Goal: Information Seeking & Learning: Learn about a topic

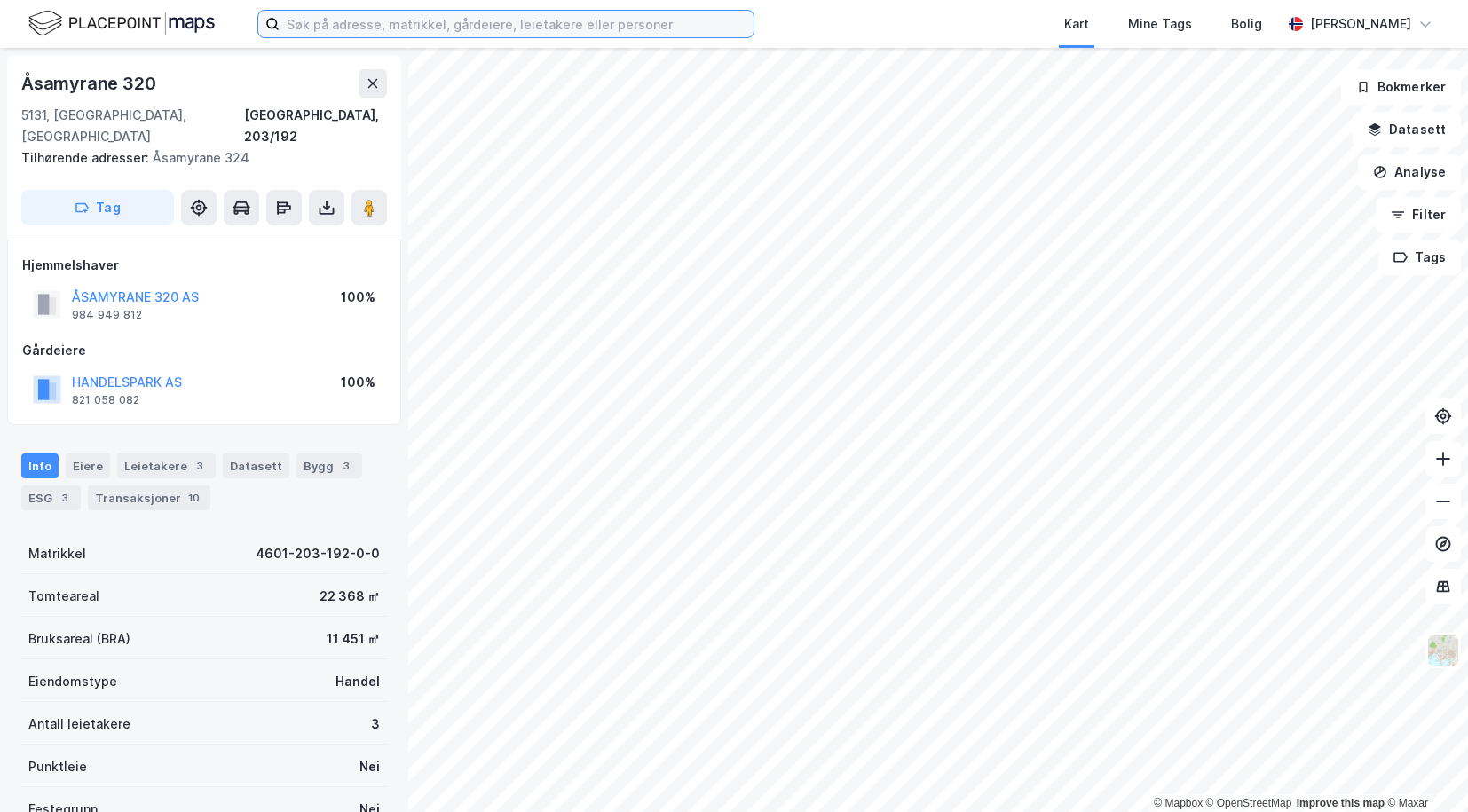
click at [547, 24] on input at bounding box center [516, 24] width 474 height 27
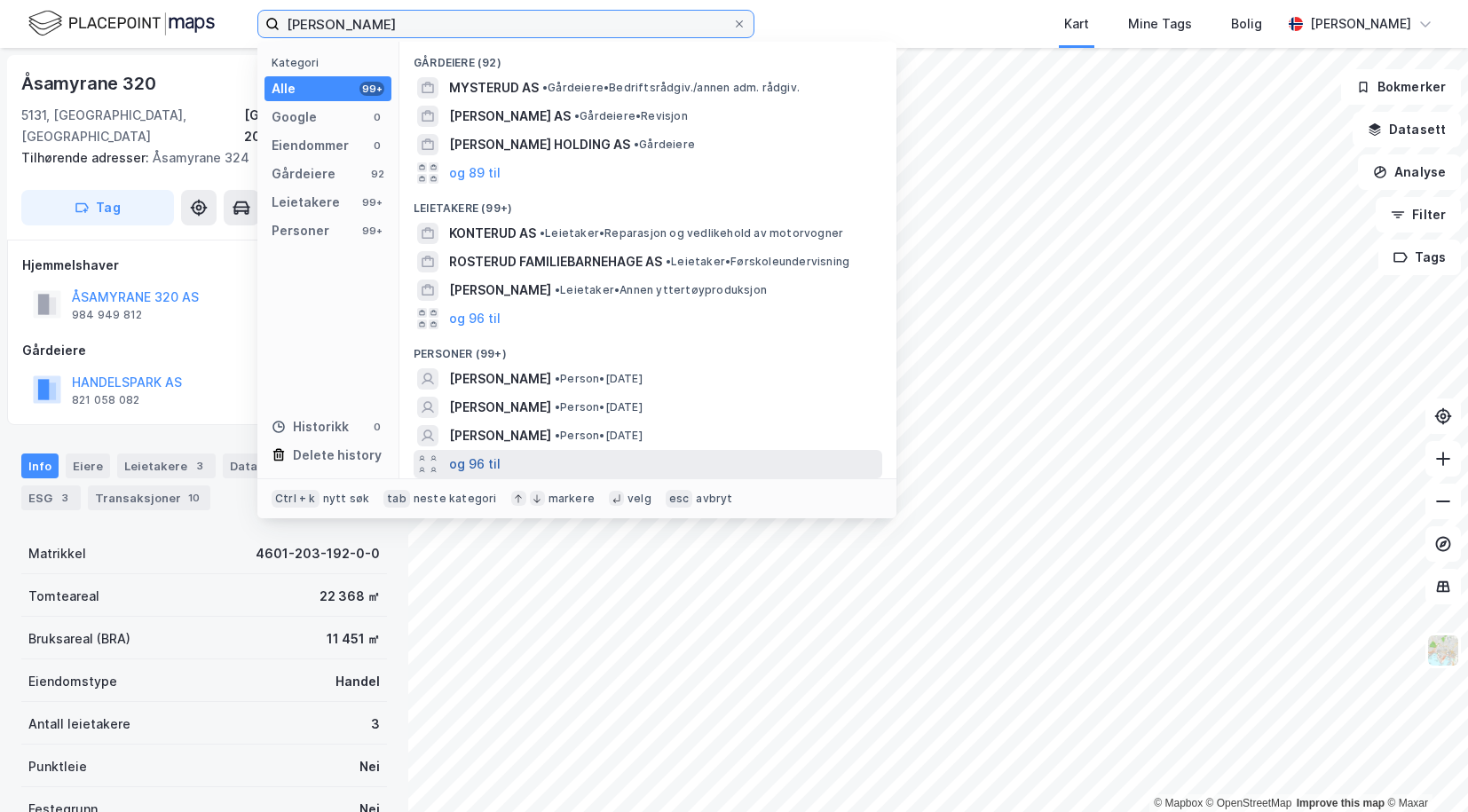
type input "[PERSON_NAME]"
click at [468, 458] on button "og 96 til" at bounding box center [474, 464] width 51 height 21
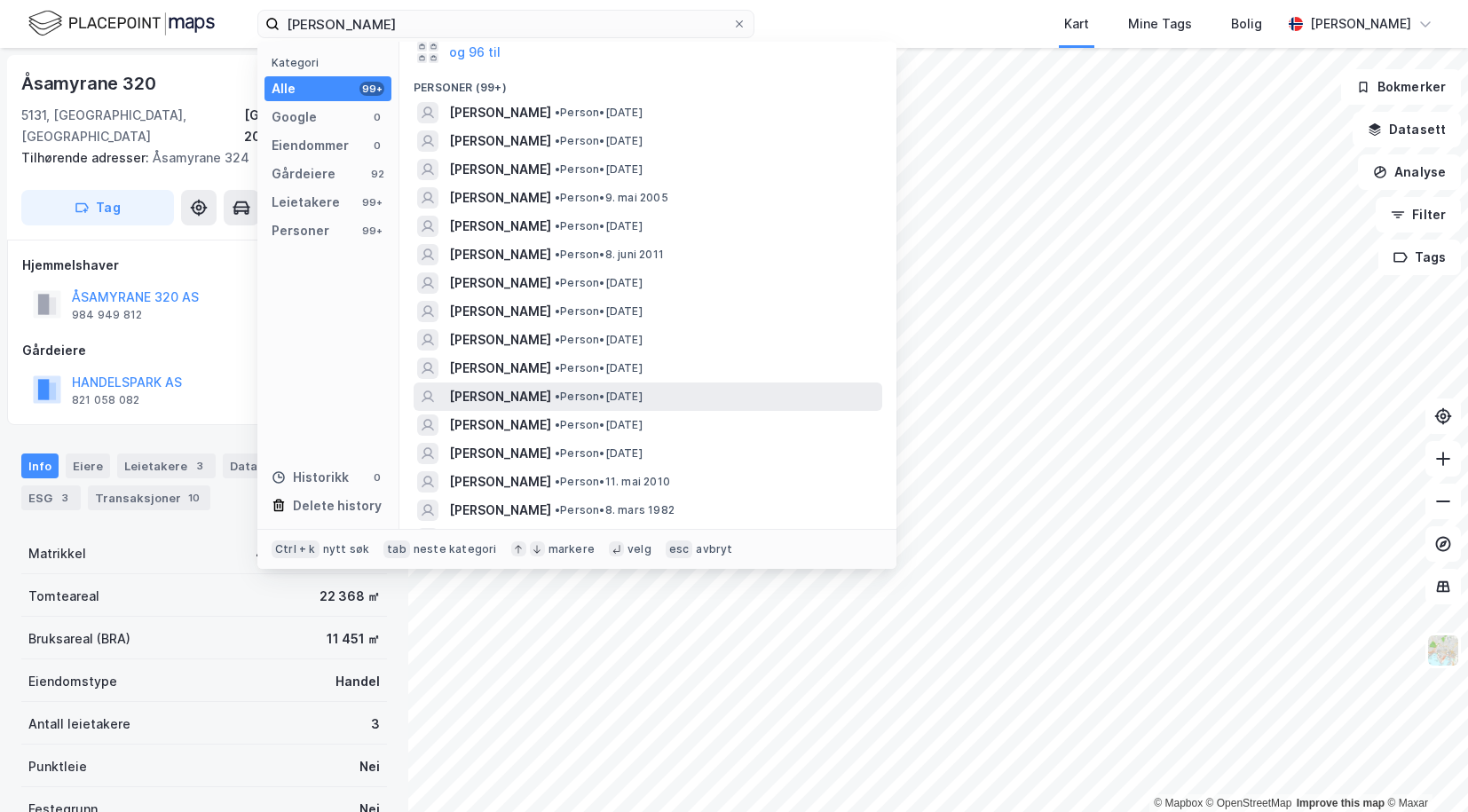
scroll to position [355, 0]
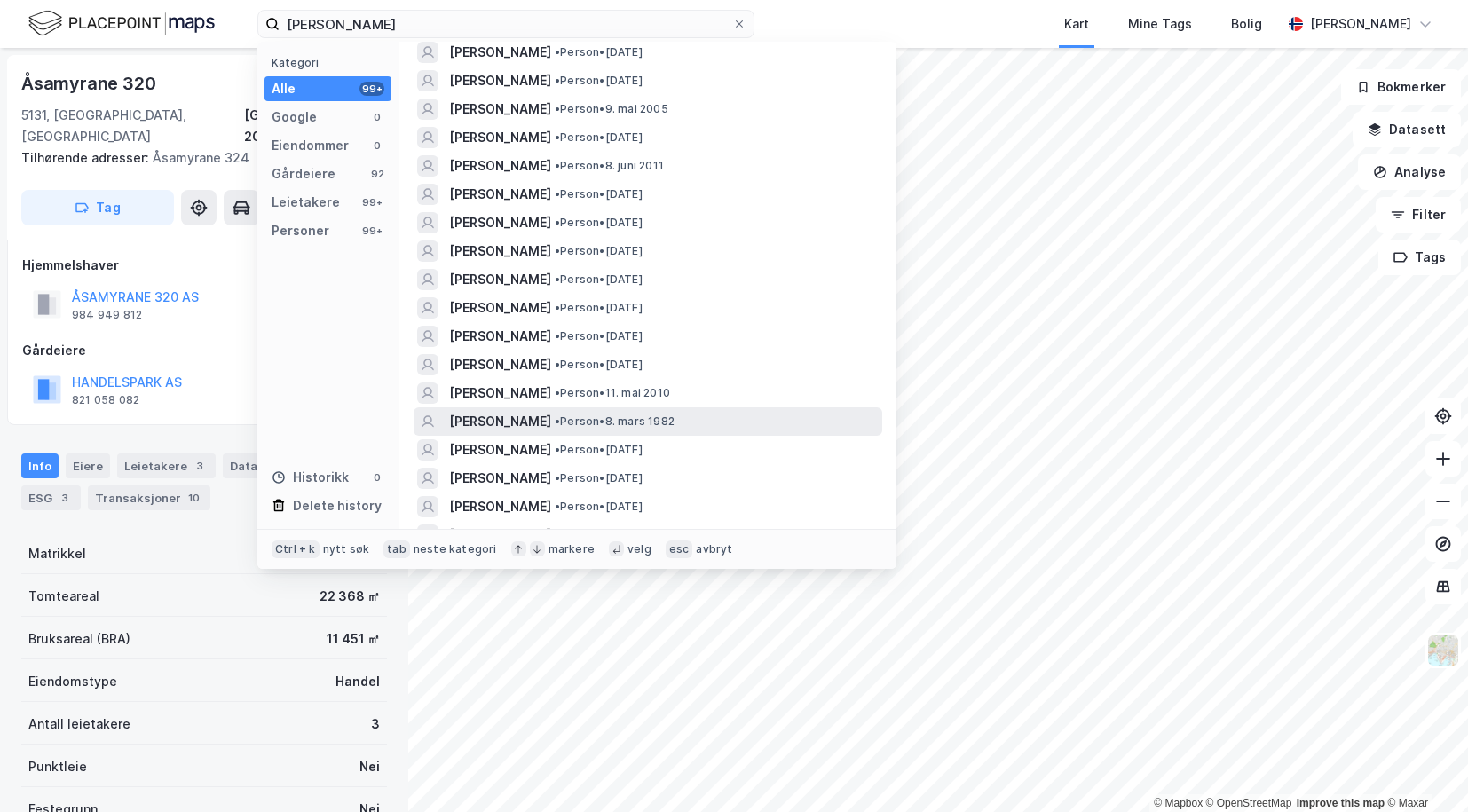
click at [487, 423] on span "[PERSON_NAME]" at bounding box center [500, 422] width 102 height 21
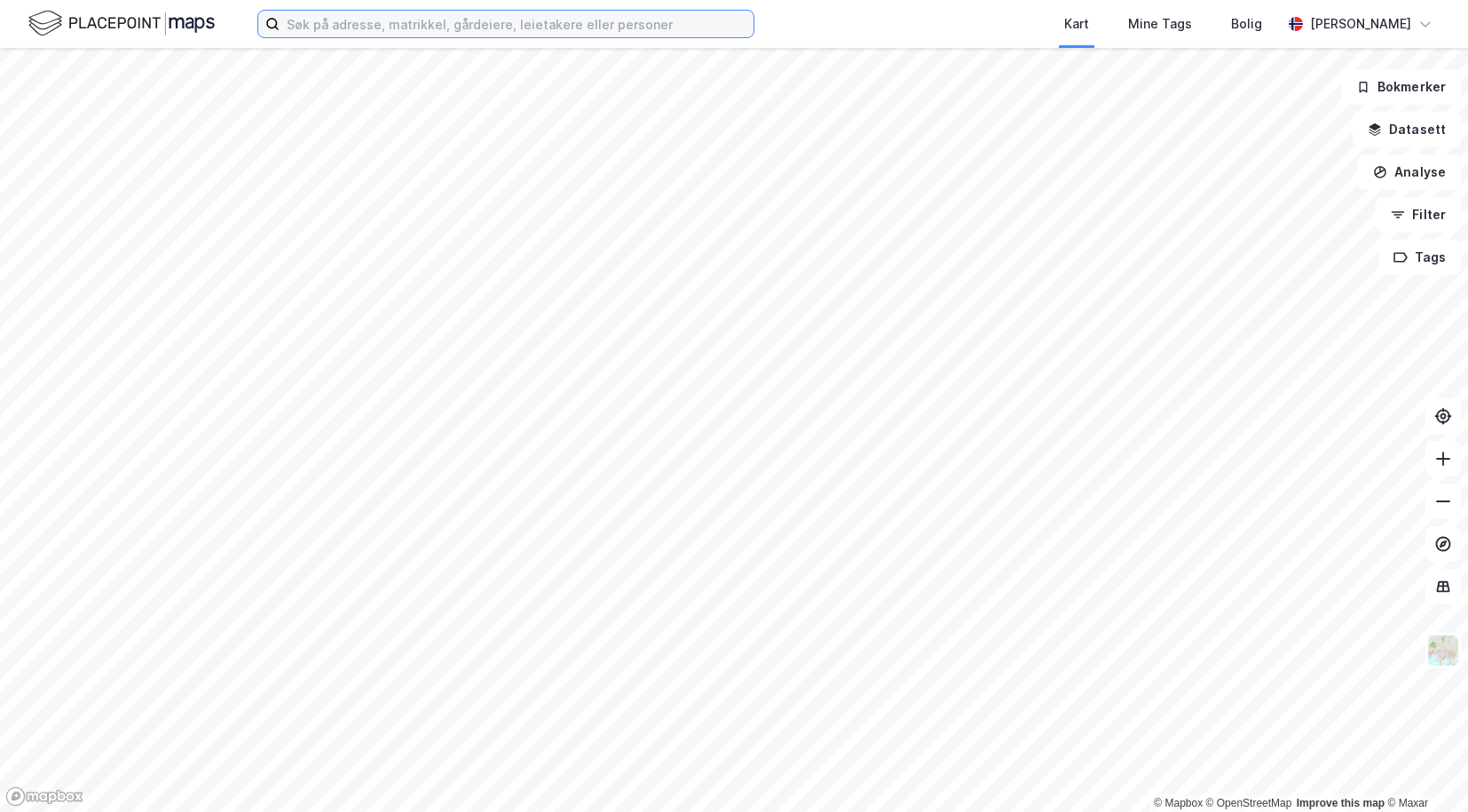
click at [399, 28] on input at bounding box center [516, 24] width 474 height 27
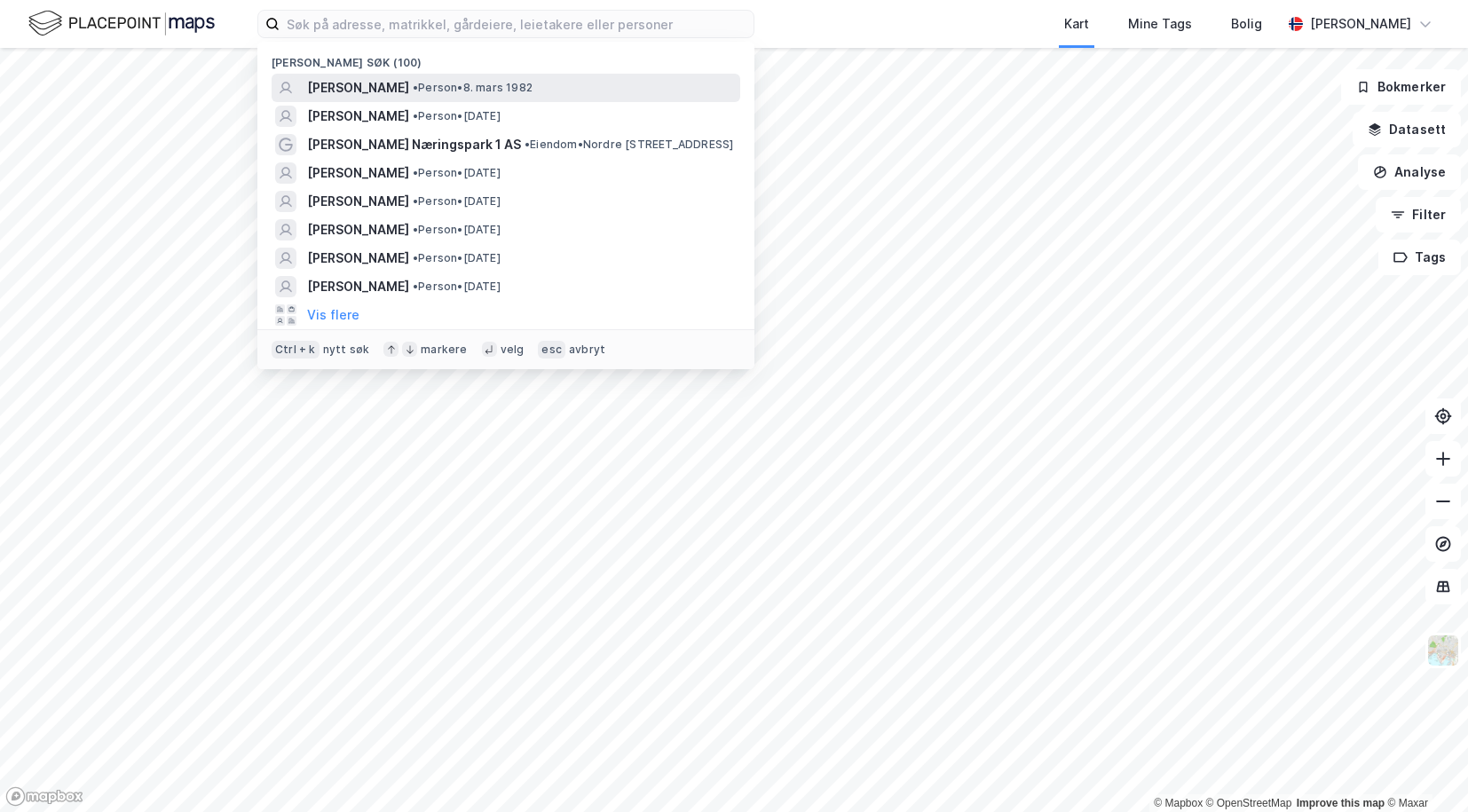
click at [363, 89] on span "[PERSON_NAME]" at bounding box center [358, 88] width 102 height 21
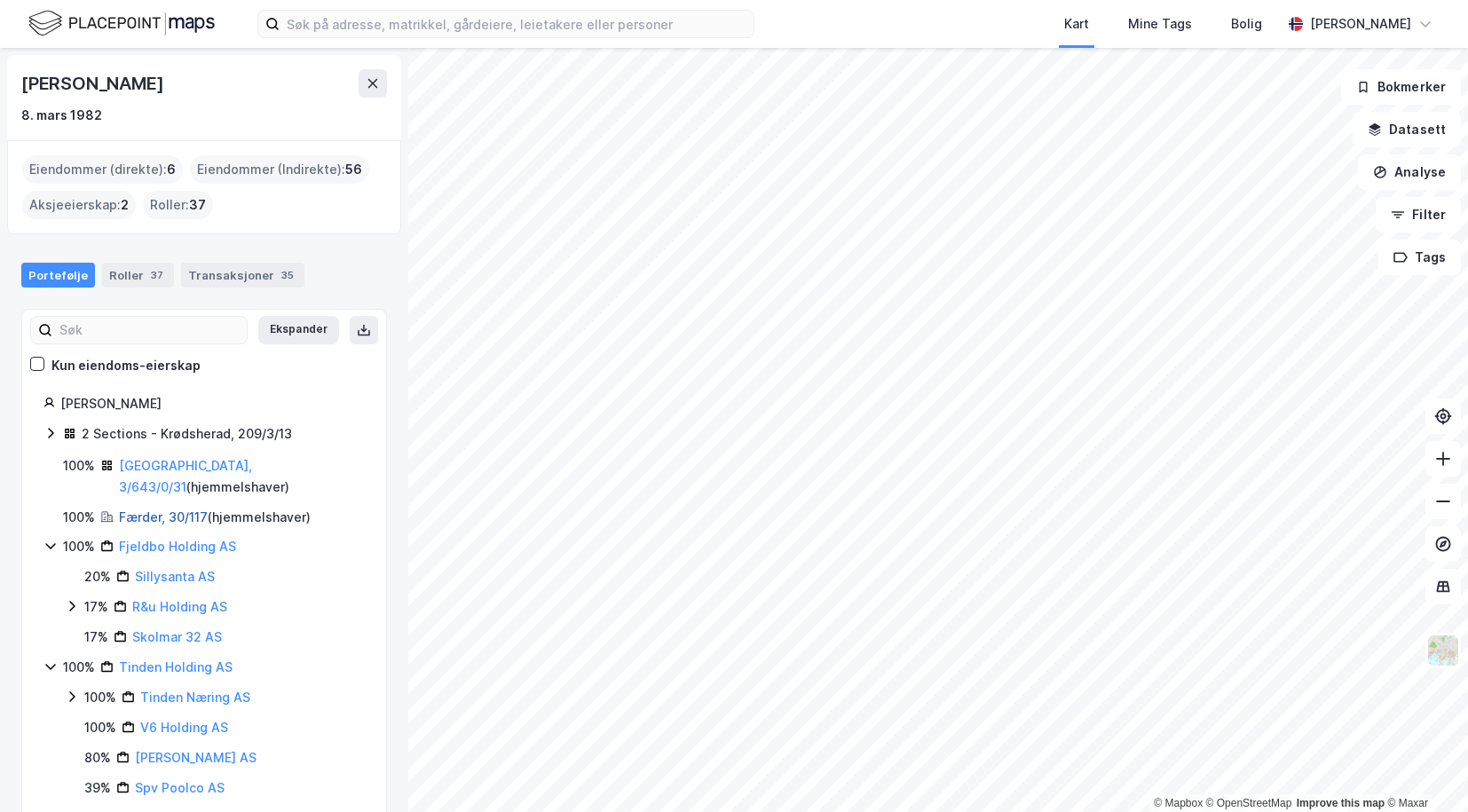
click at [137, 509] on link "Færder, 30/117" at bounding box center [163, 517] width 89 height 15
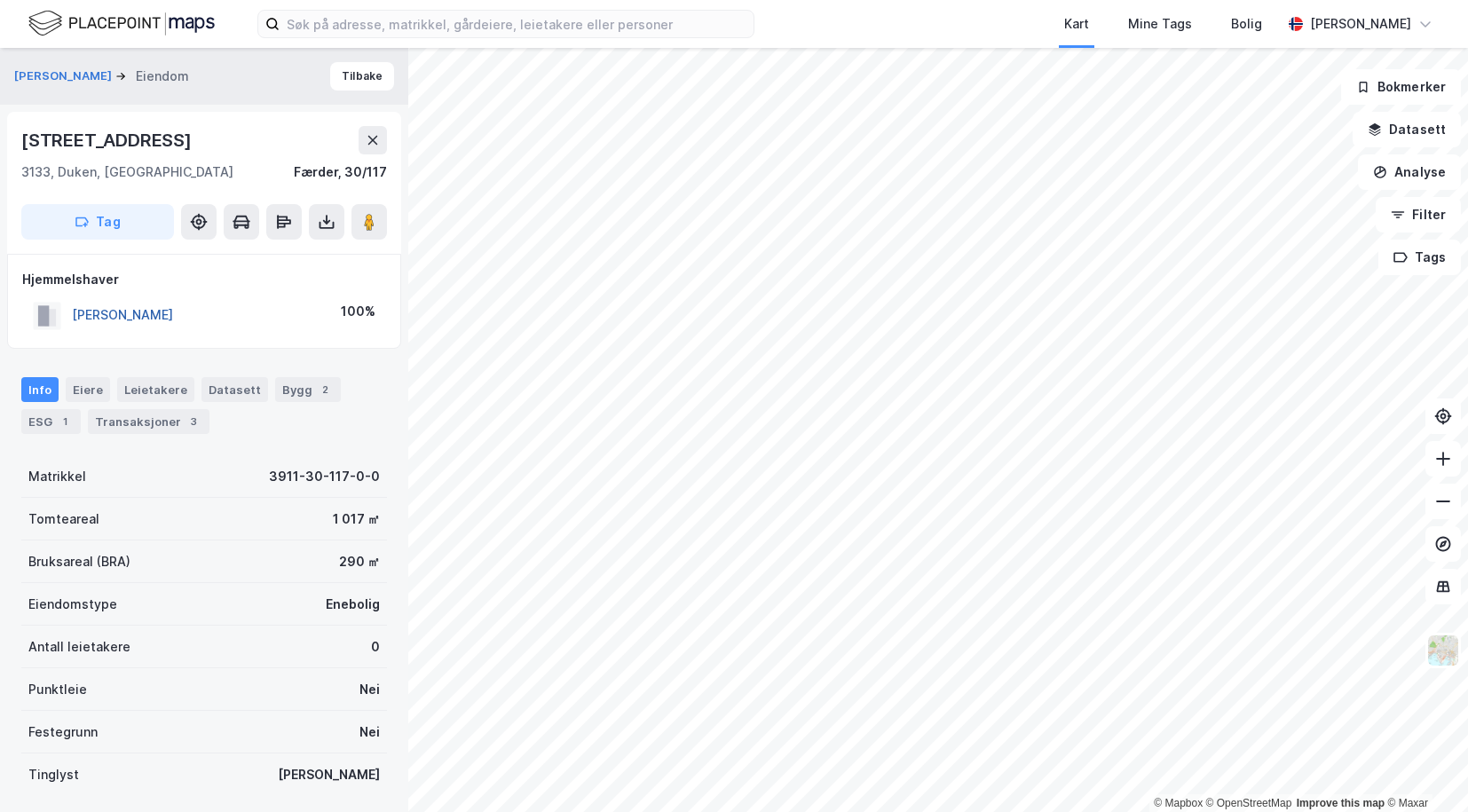
click at [0, 0] on button "NØRSTRUD HENRIK BØRKE" at bounding box center [0, 0] width 0 height 0
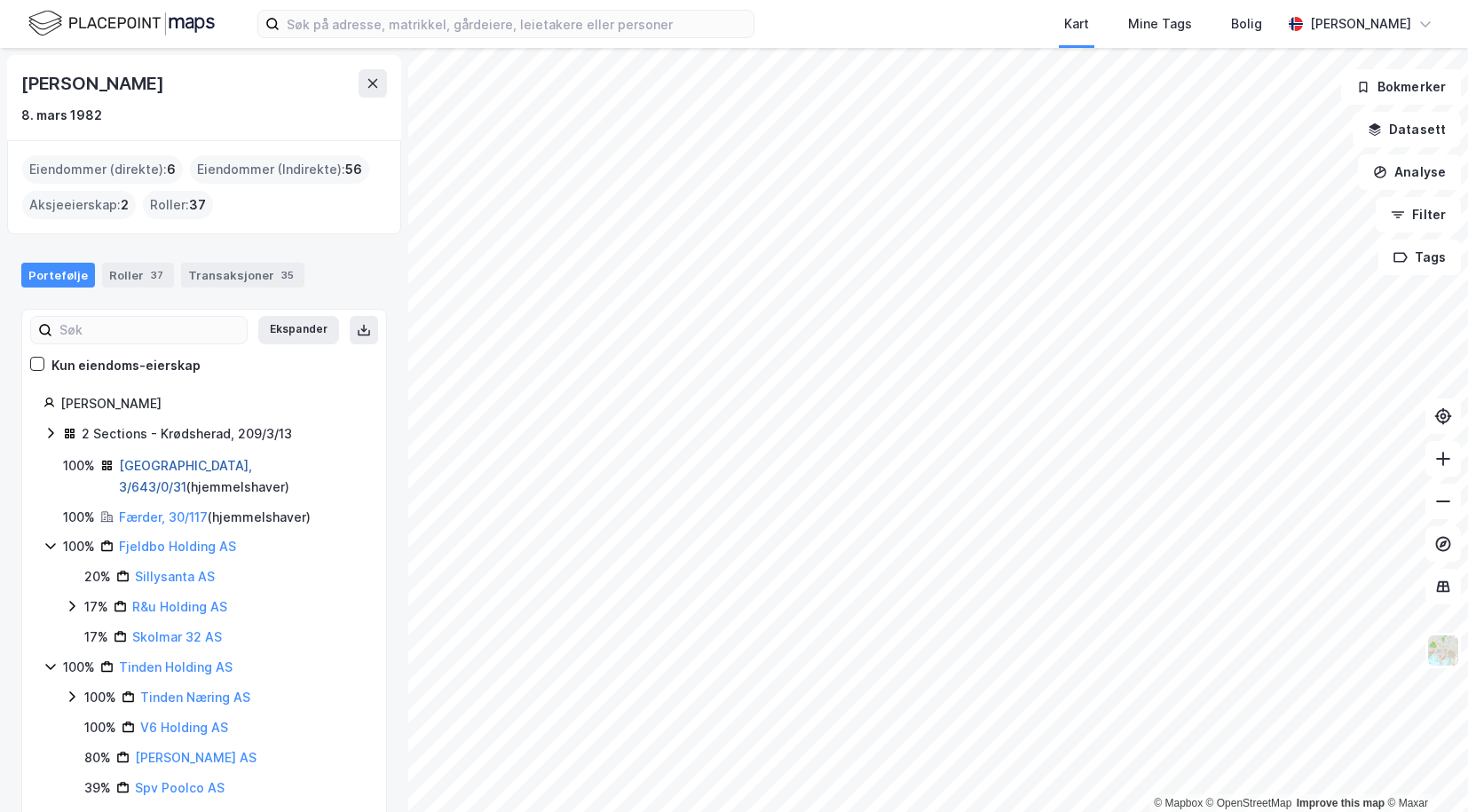
click at [133, 465] on link "Oslo, 3/643/0/31" at bounding box center [185, 475] width 133 height 37
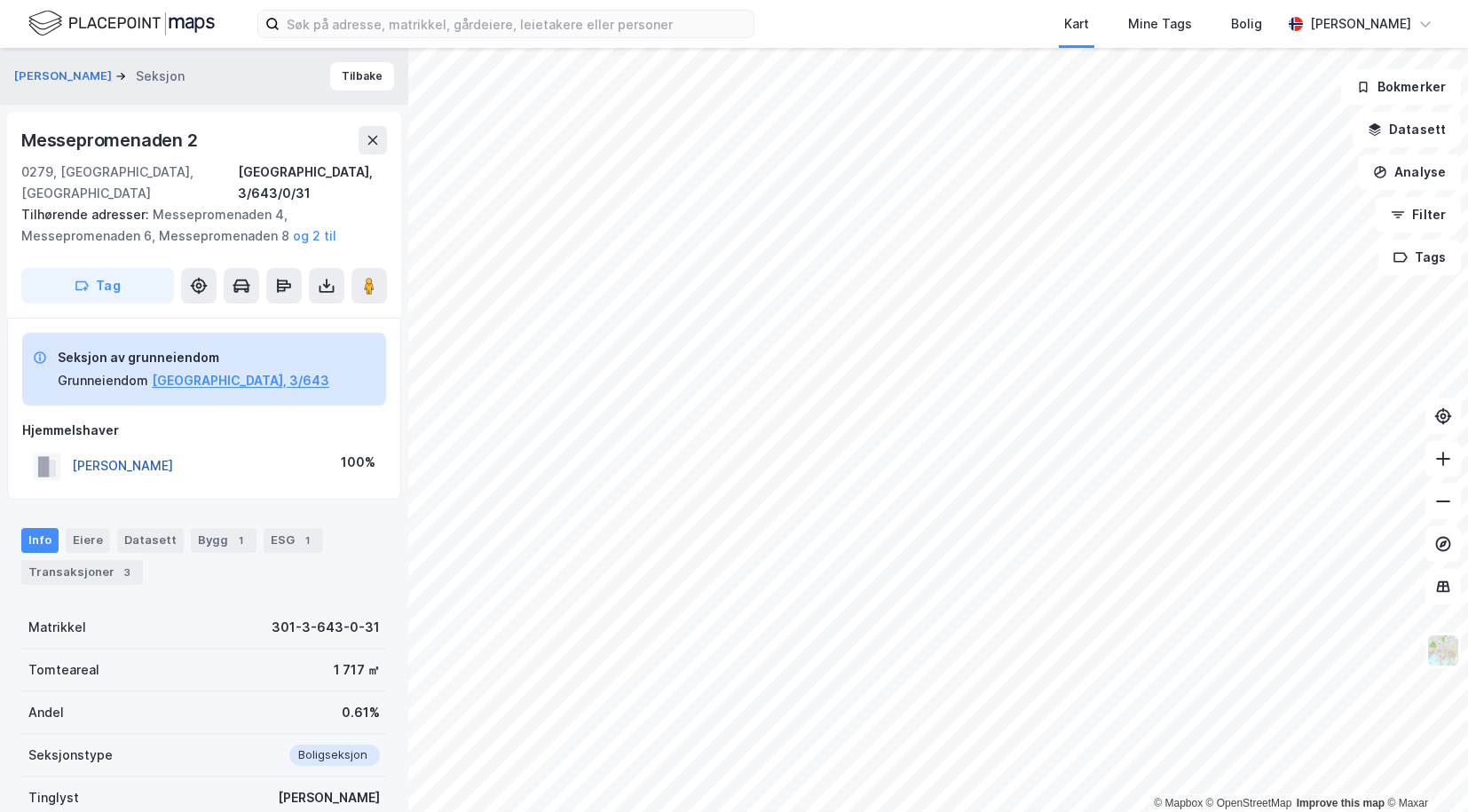
click at [0, 0] on button "NØRSTRUD HENRIK BØRKE" at bounding box center [0, 0] width 0 height 0
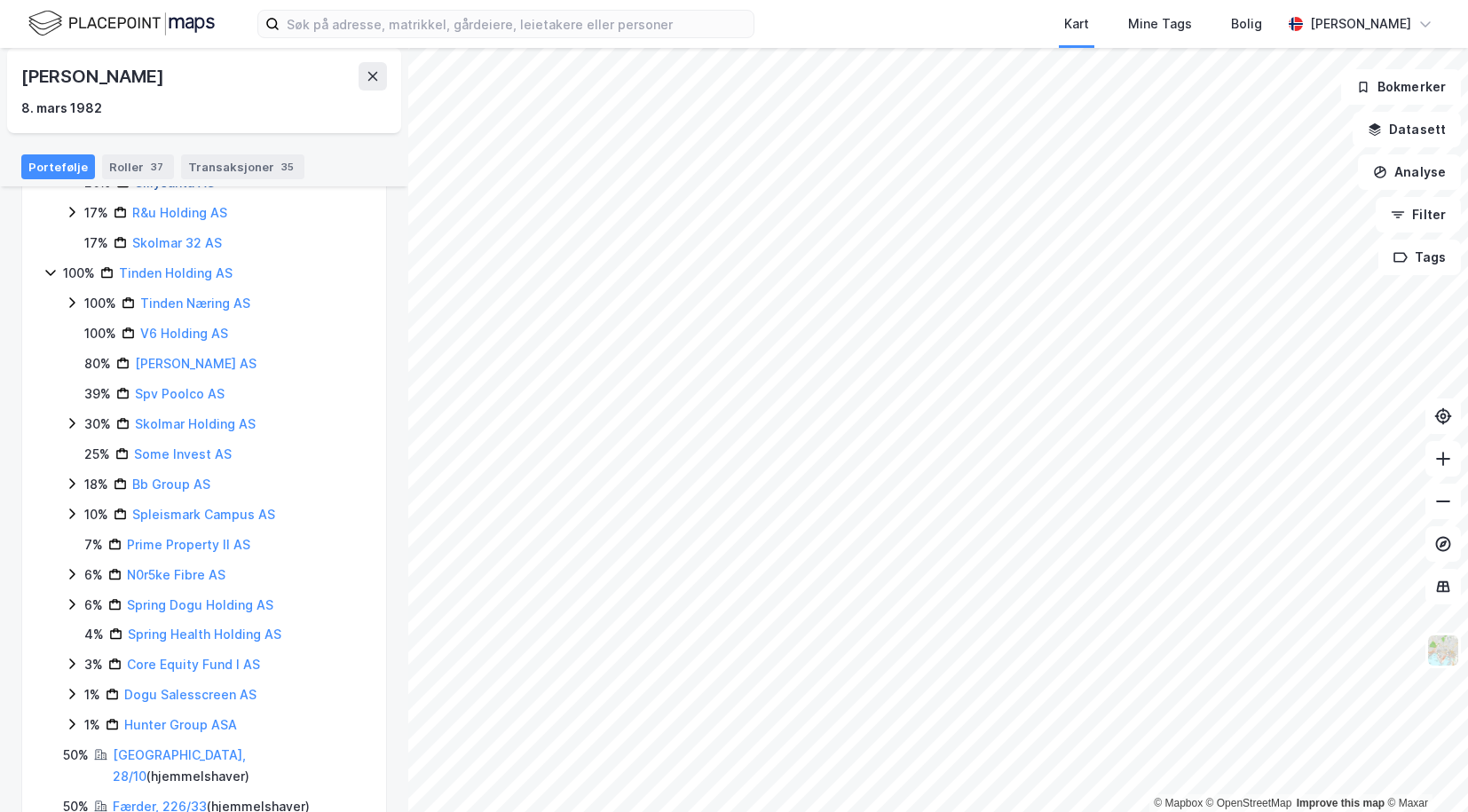
scroll to position [400, 0]
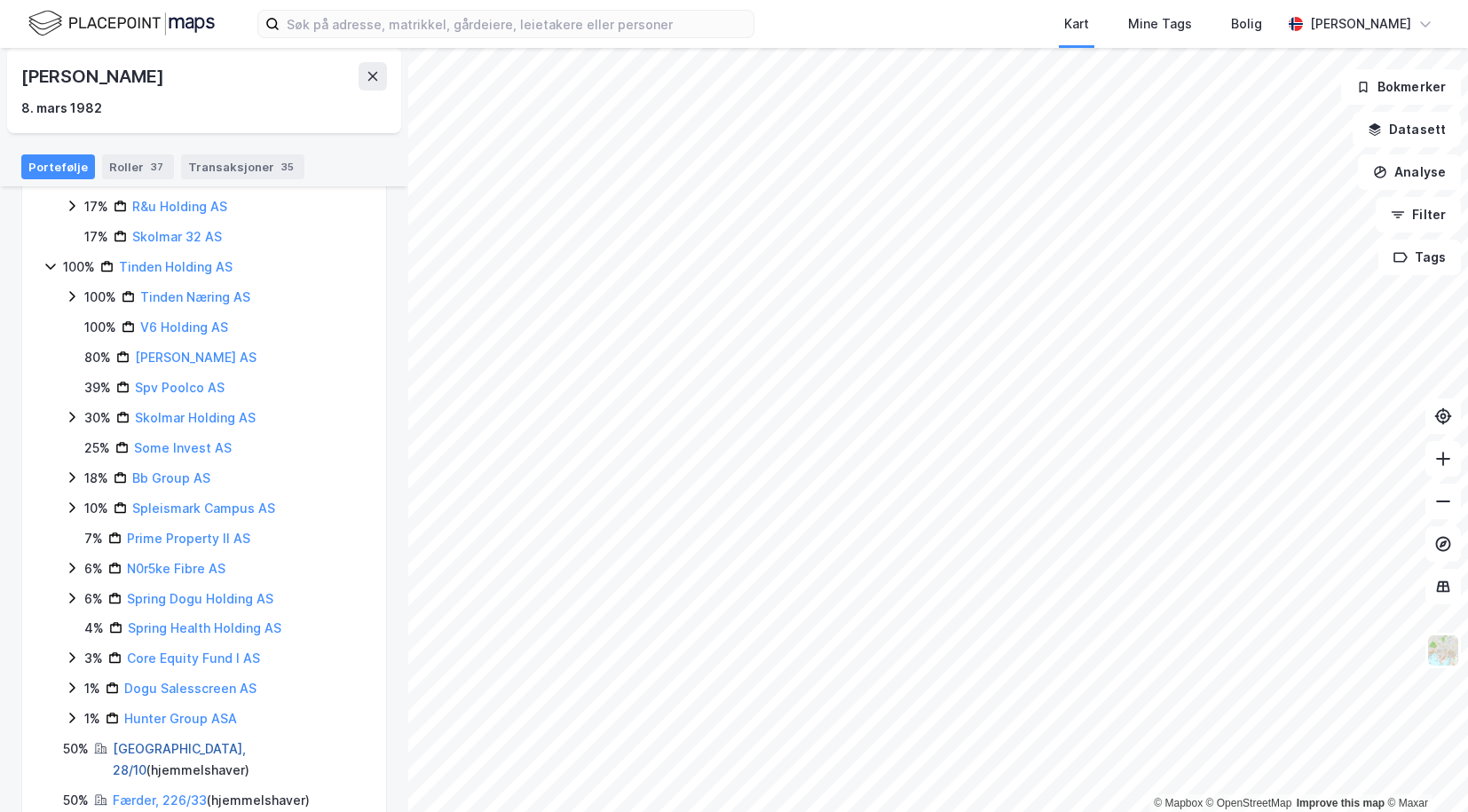
click at [137, 740] on link "Oslo, 28/10" at bounding box center [179, 758] width 133 height 37
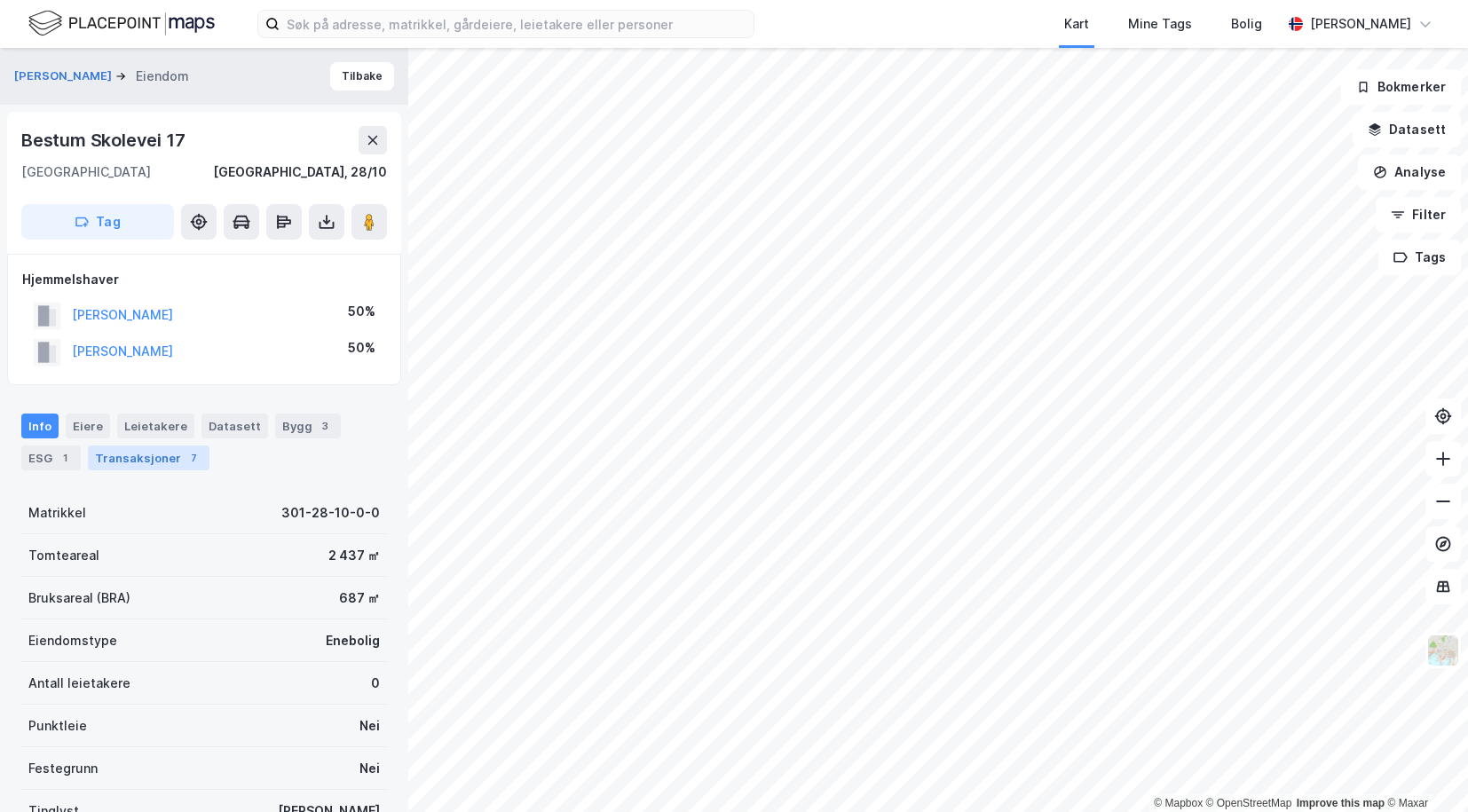
click at [120, 465] on div "Transaksjoner 7" at bounding box center [149, 457] width 122 height 25
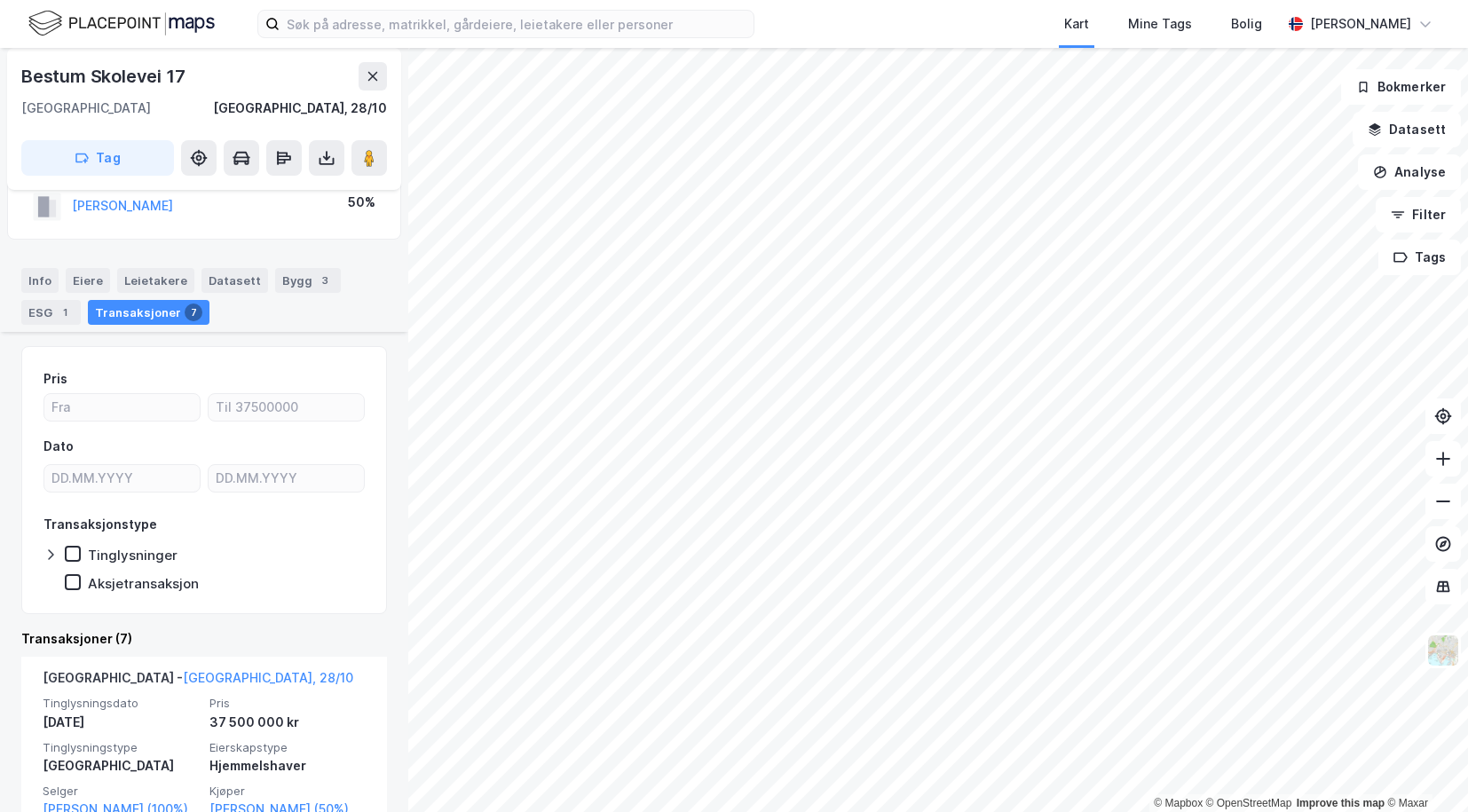
scroll to position [266, 0]
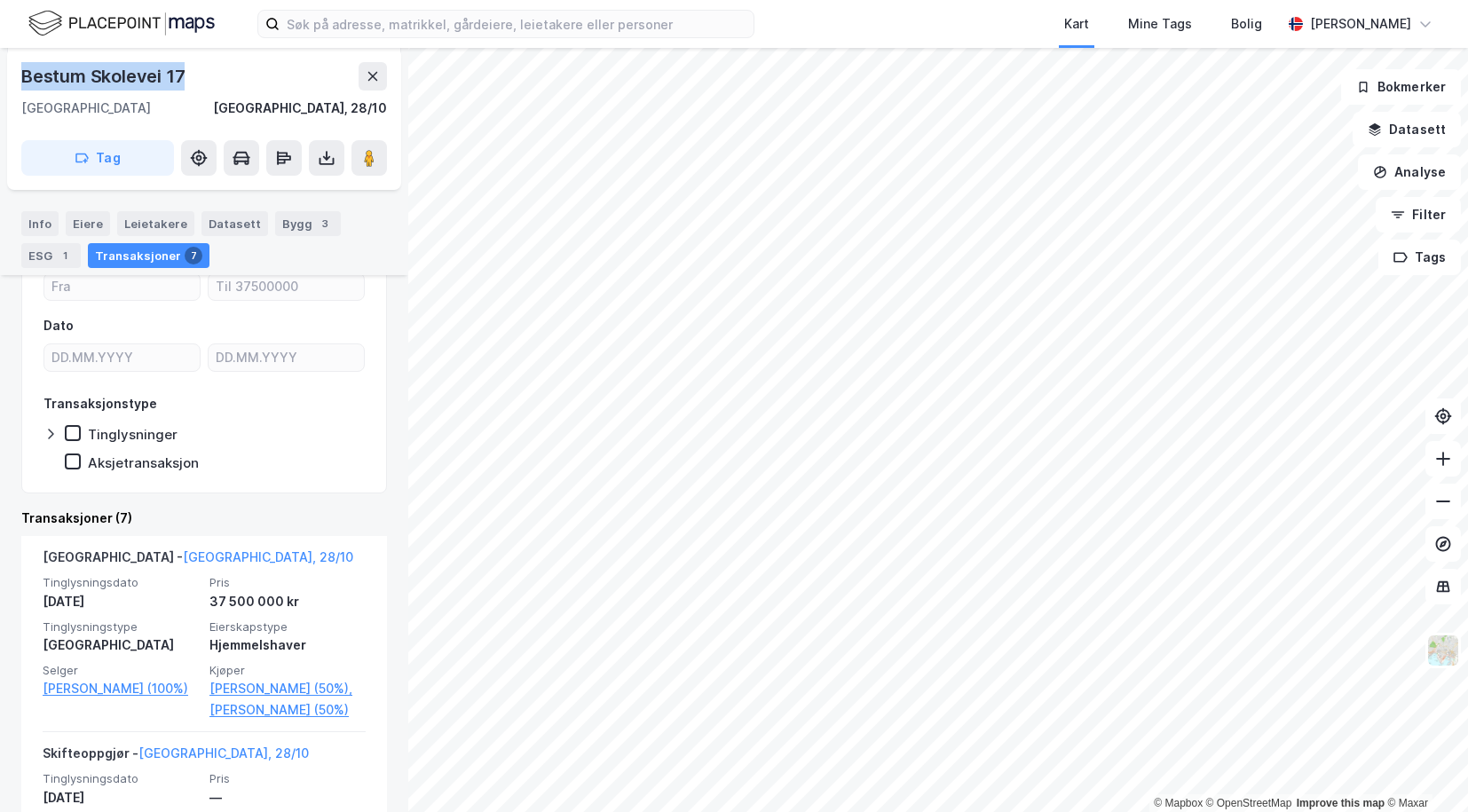
drag, startPoint x: 198, startPoint y: 75, endPoint x: 18, endPoint y: 75, distance: 180.0
click at [18, 75] on div "Bestum Skolevei 17 0280, Oslo, Oslo Oslo, 28/10 Tag" at bounding box center [204, 119] width 394 height 142
copy div "Bestum Skolevei 17"
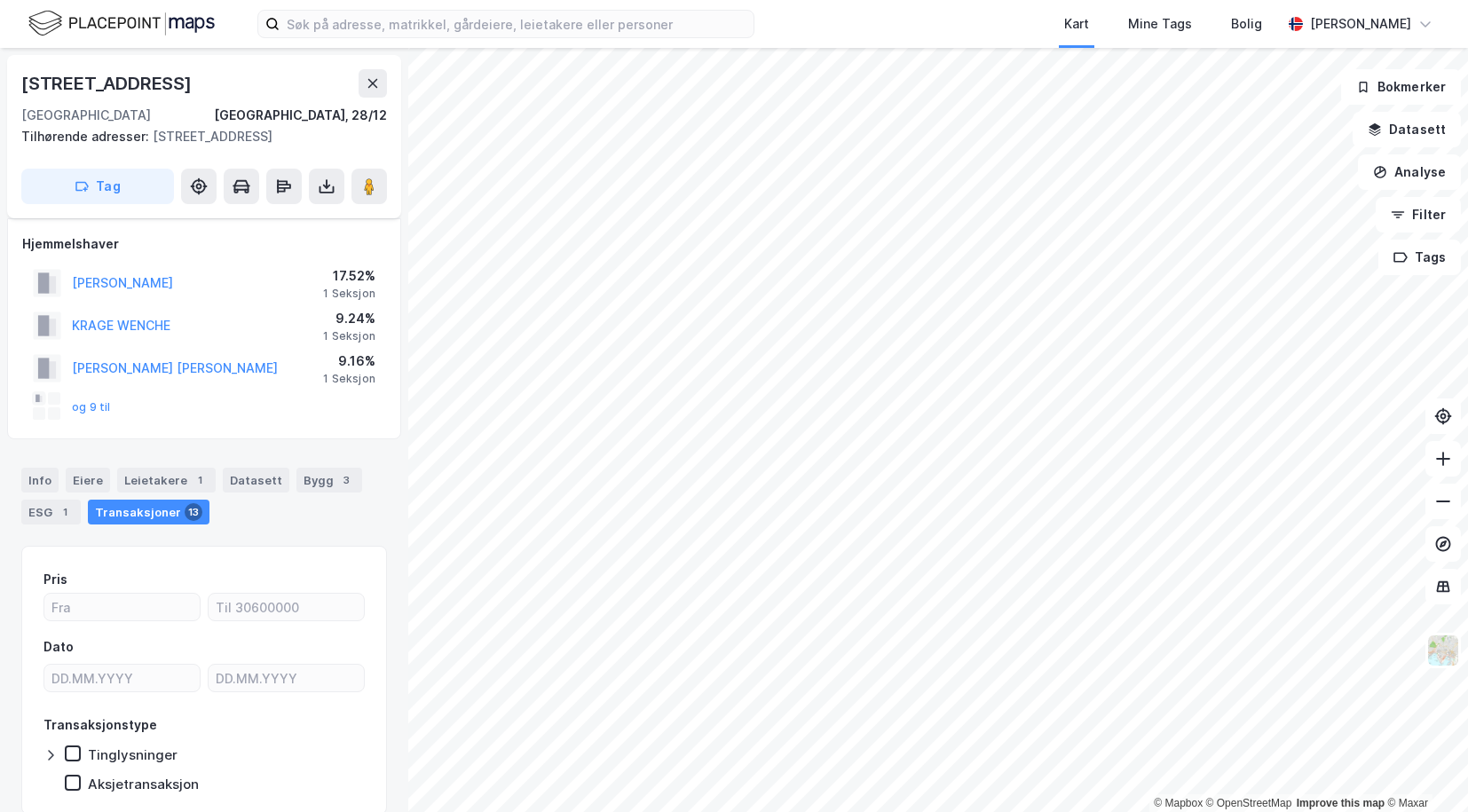
scroll to position [66, 0]
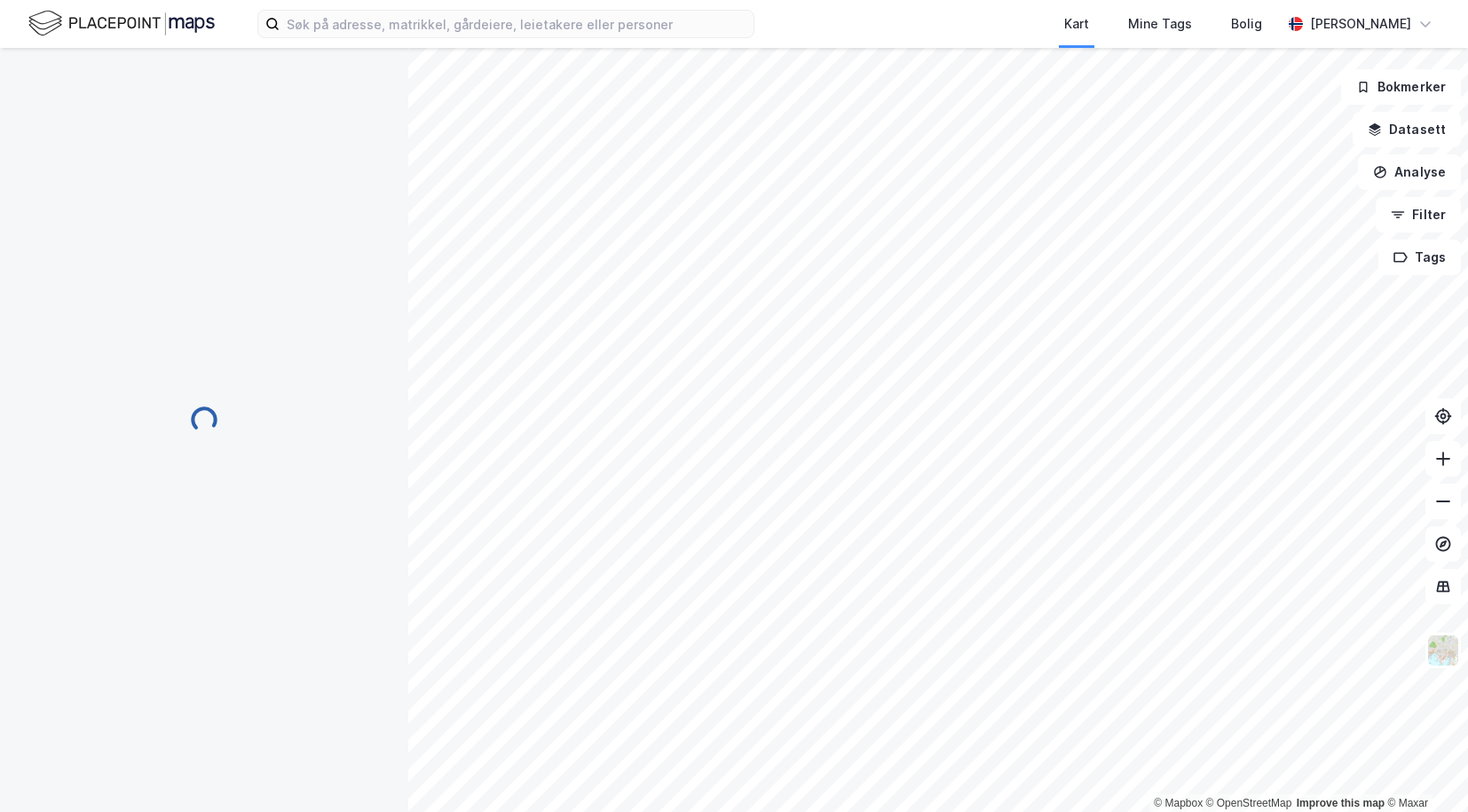
scroll to position [12, 0]
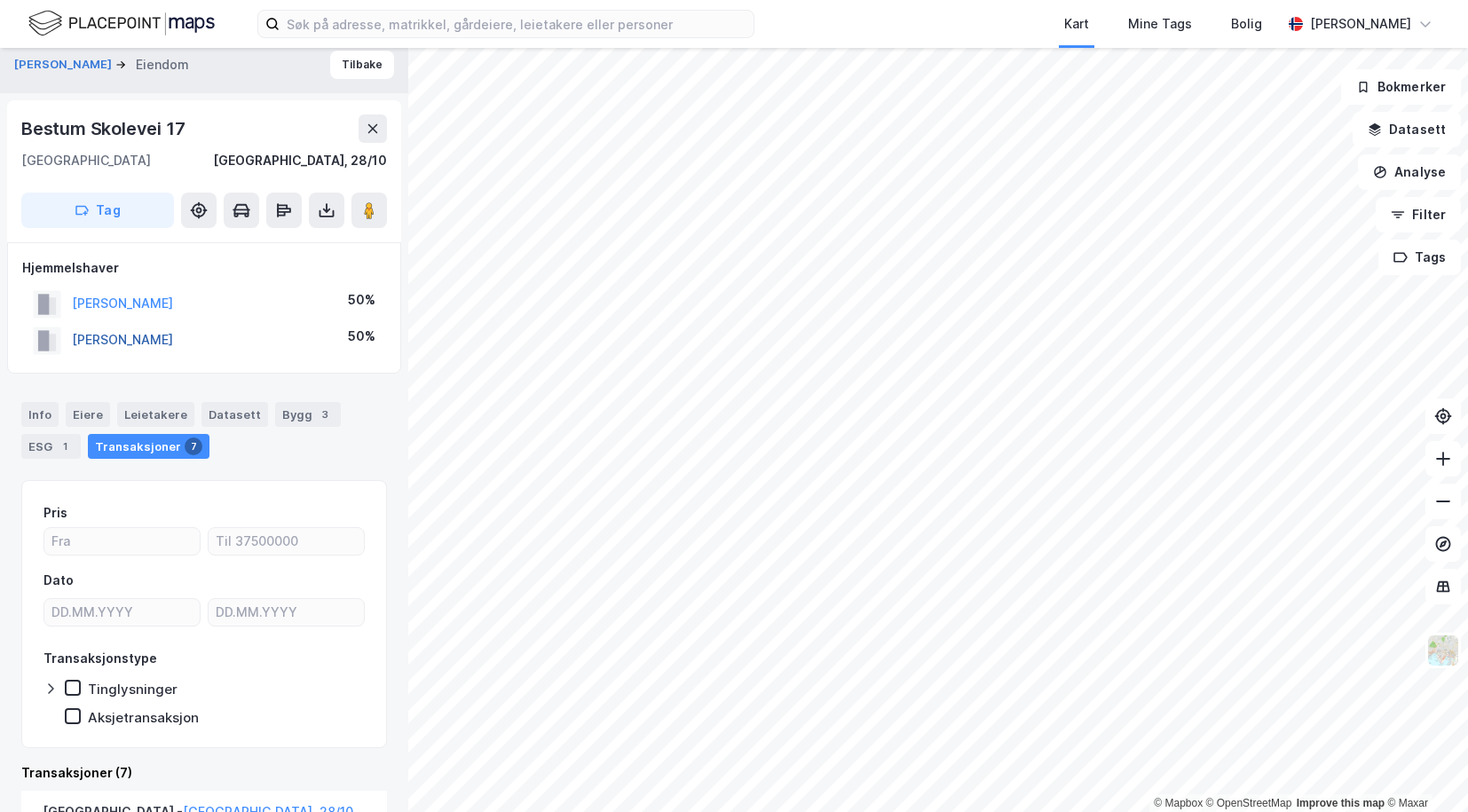
click at [0, 0] on button "NØRSTRUD HENRIK BØRKE" at bounding box center [0, 0] width 0 height 0
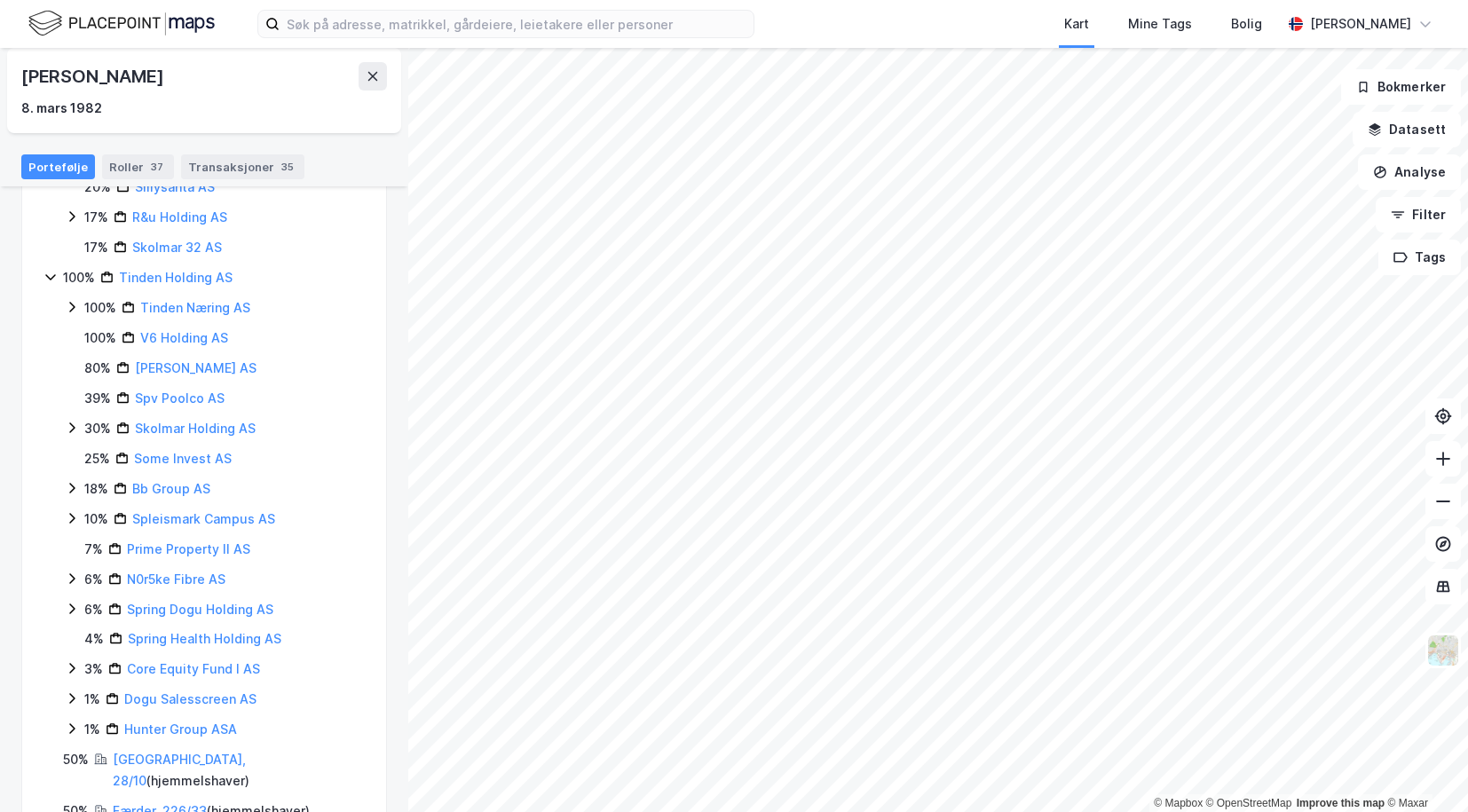
scroll to position [400, 0]
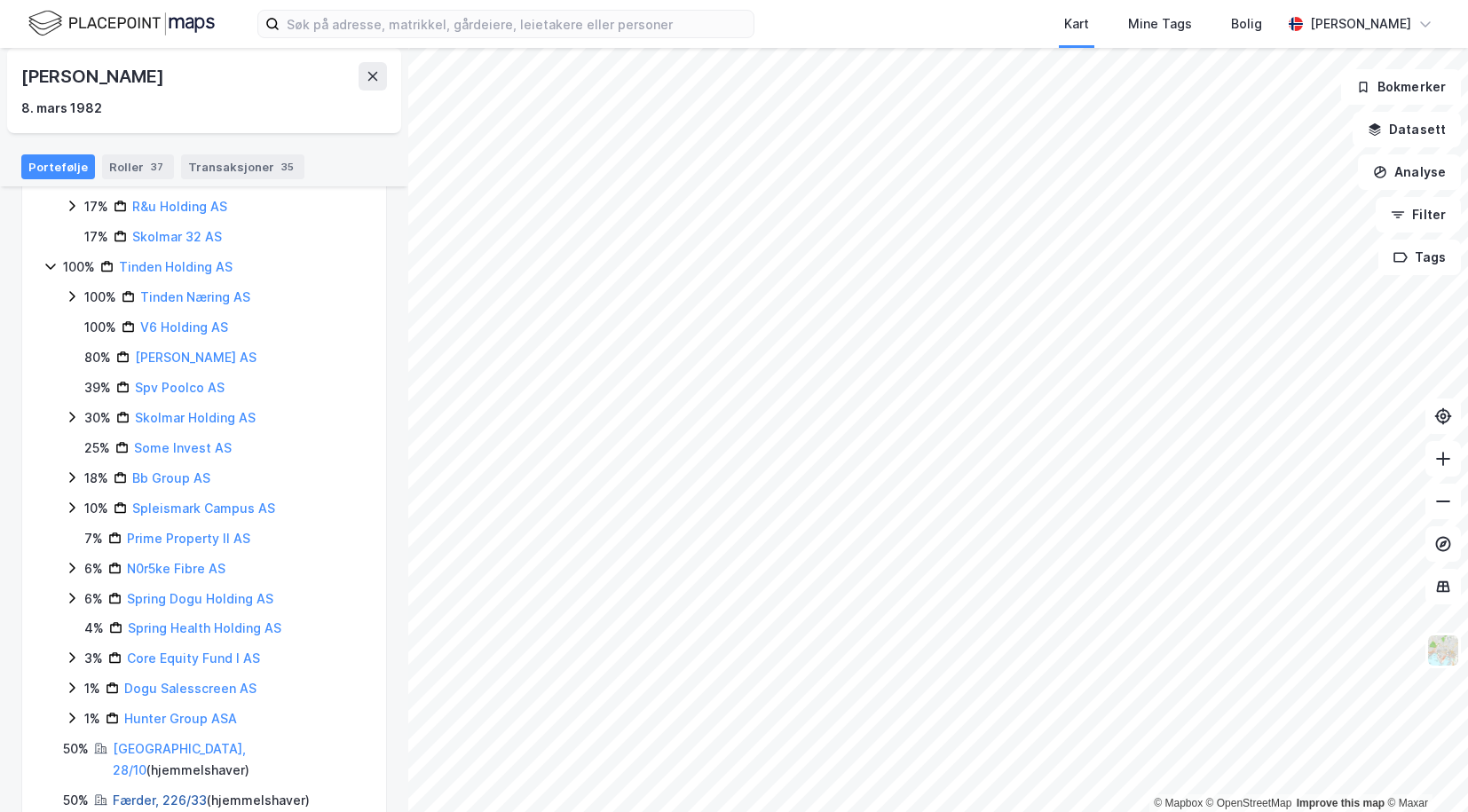
click at [142, 792] on link "Færder, 226/33" at bounding box center [159, 799] width 94 height 15
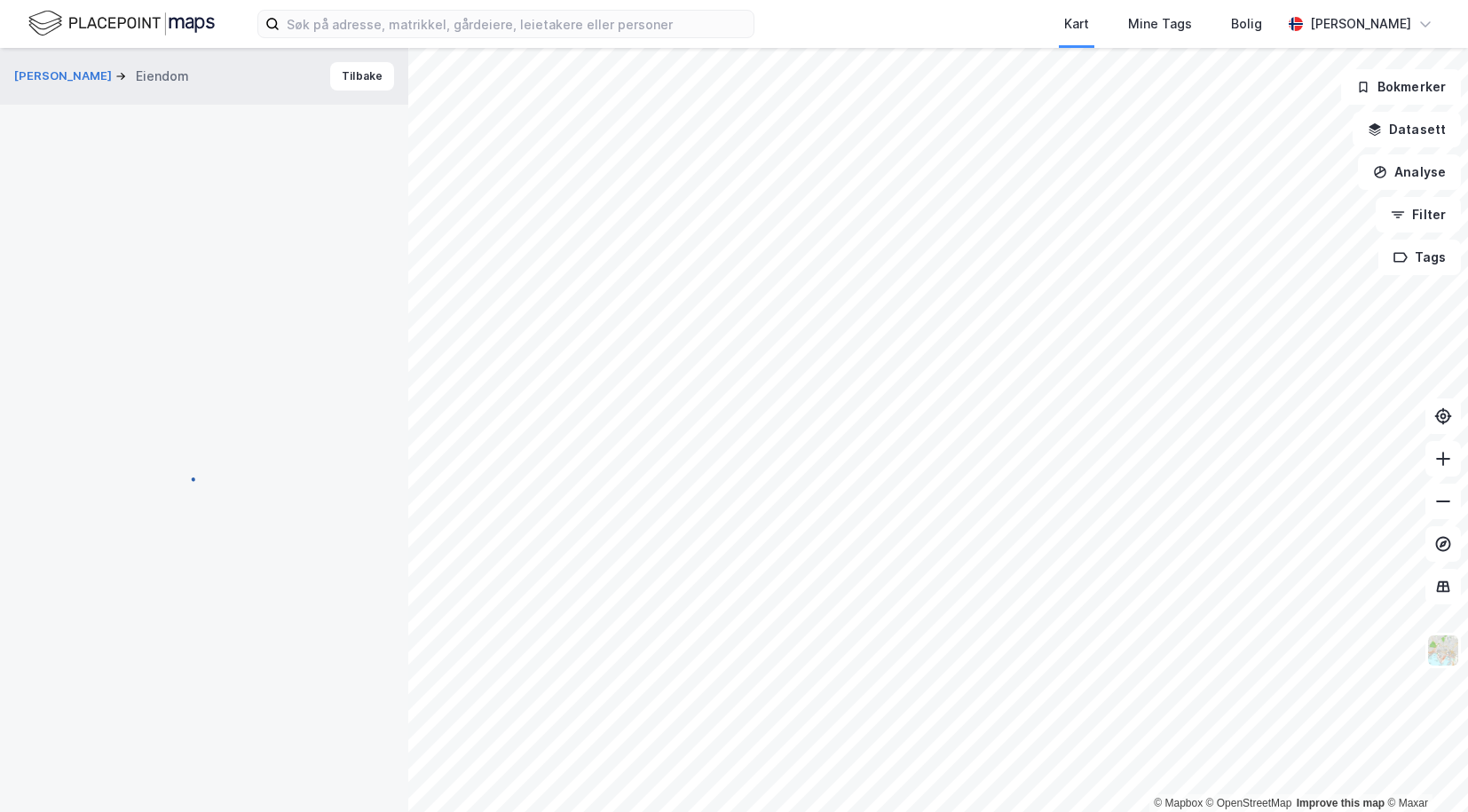
scroll to position [12, 0]
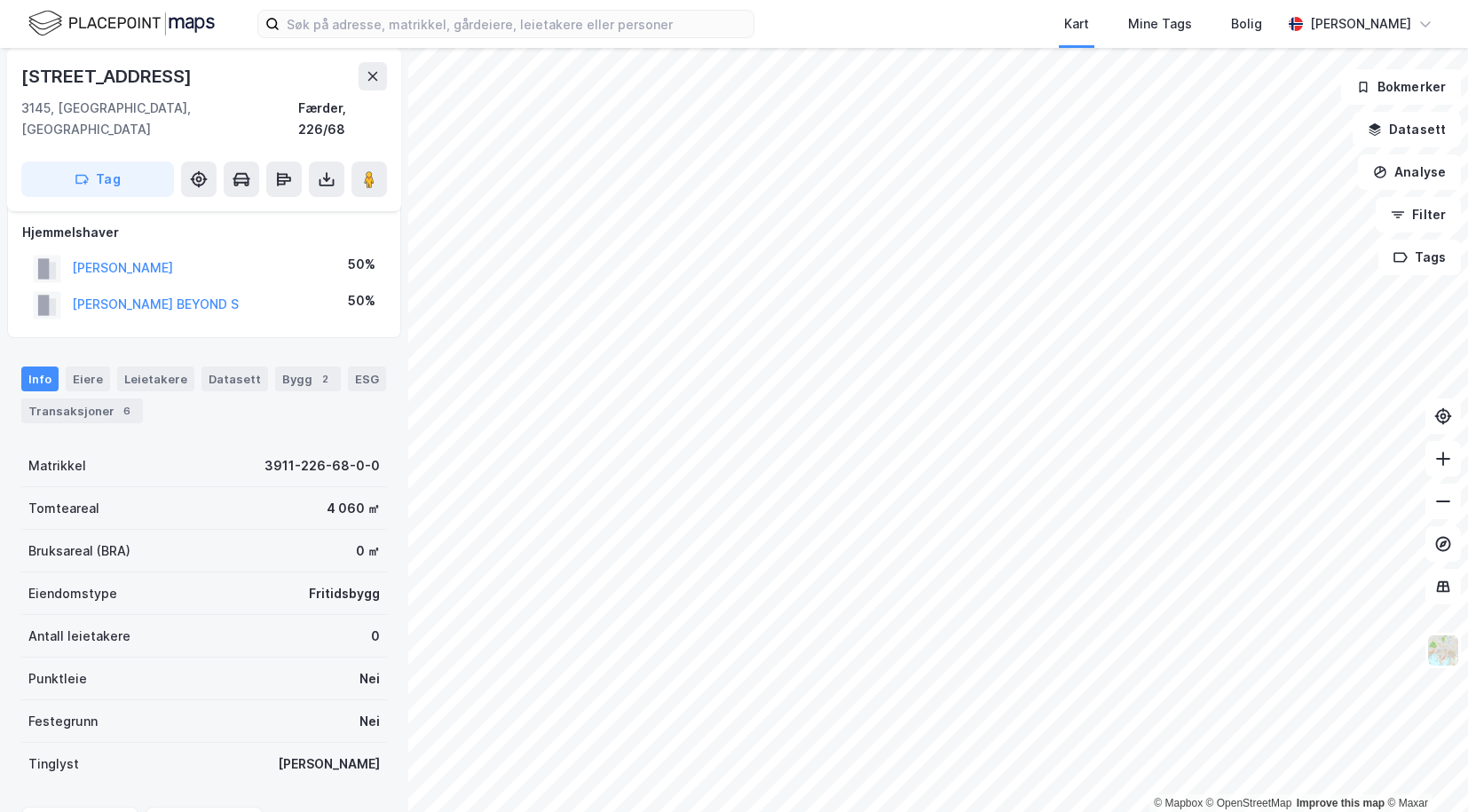
scroll to position [12, 0]
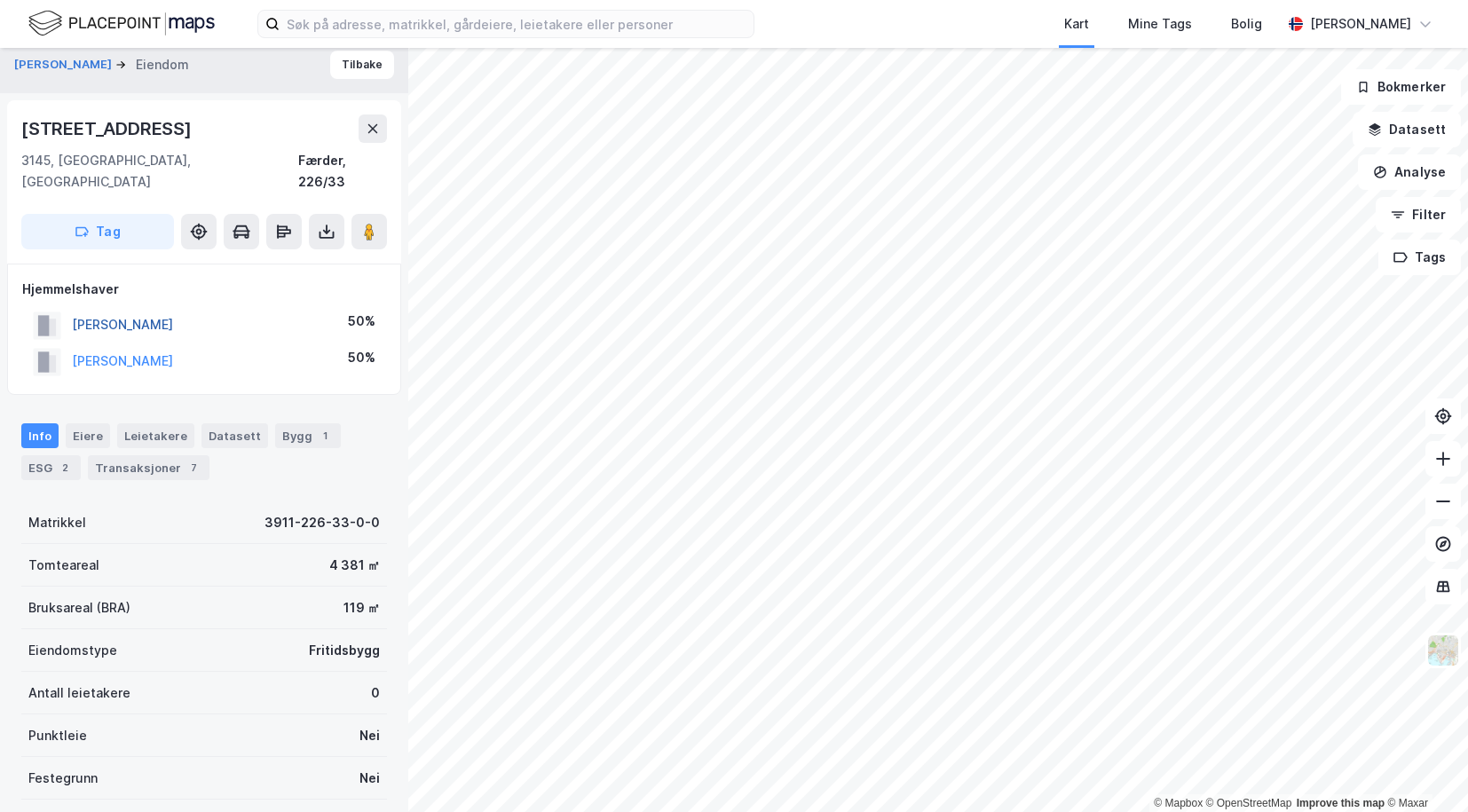
click at [0, 0] on button "NØRSTRUD HENRIK BØRKE" at bounding box center [0, 0] width 0 height 0
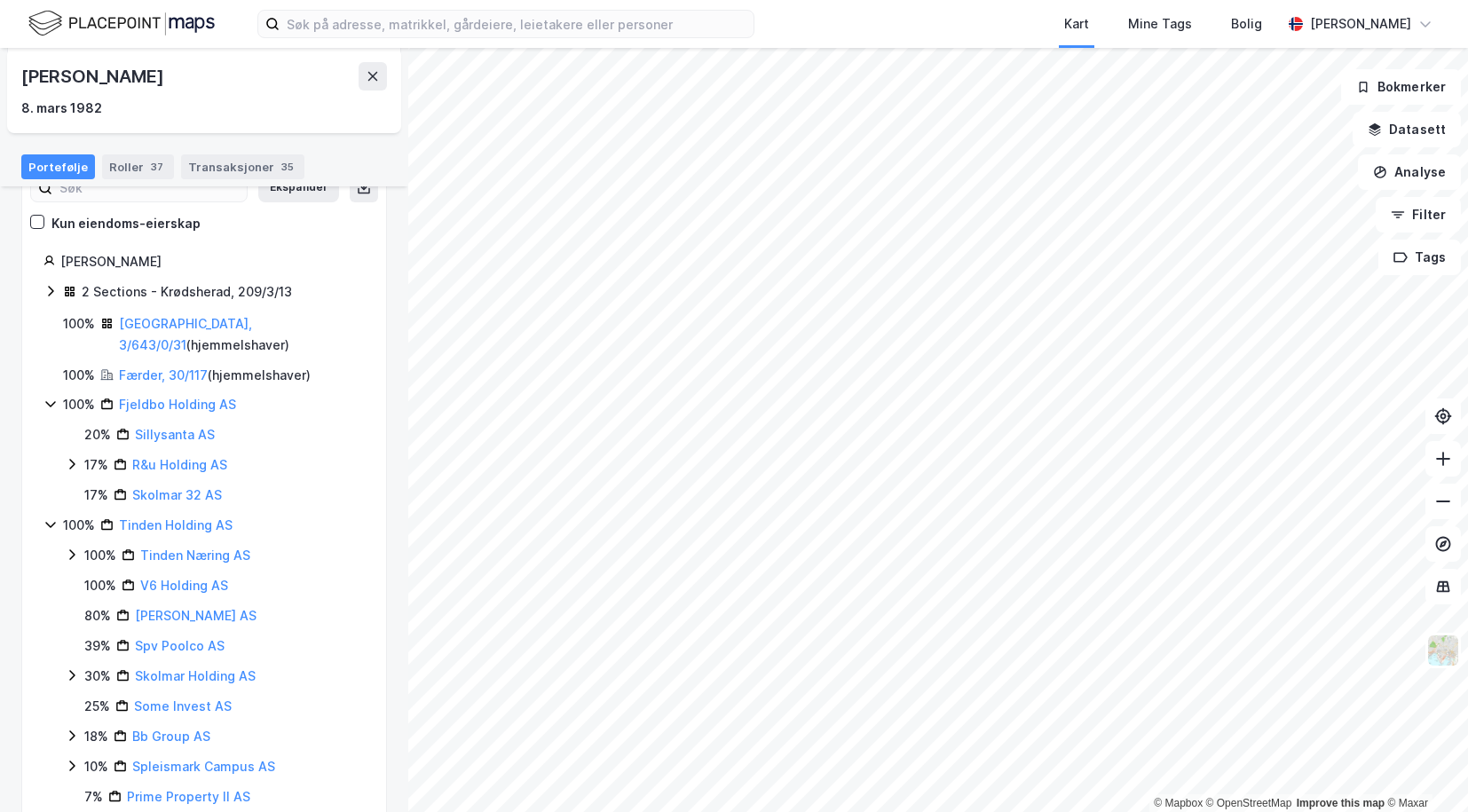
scroll to position [134, 0]
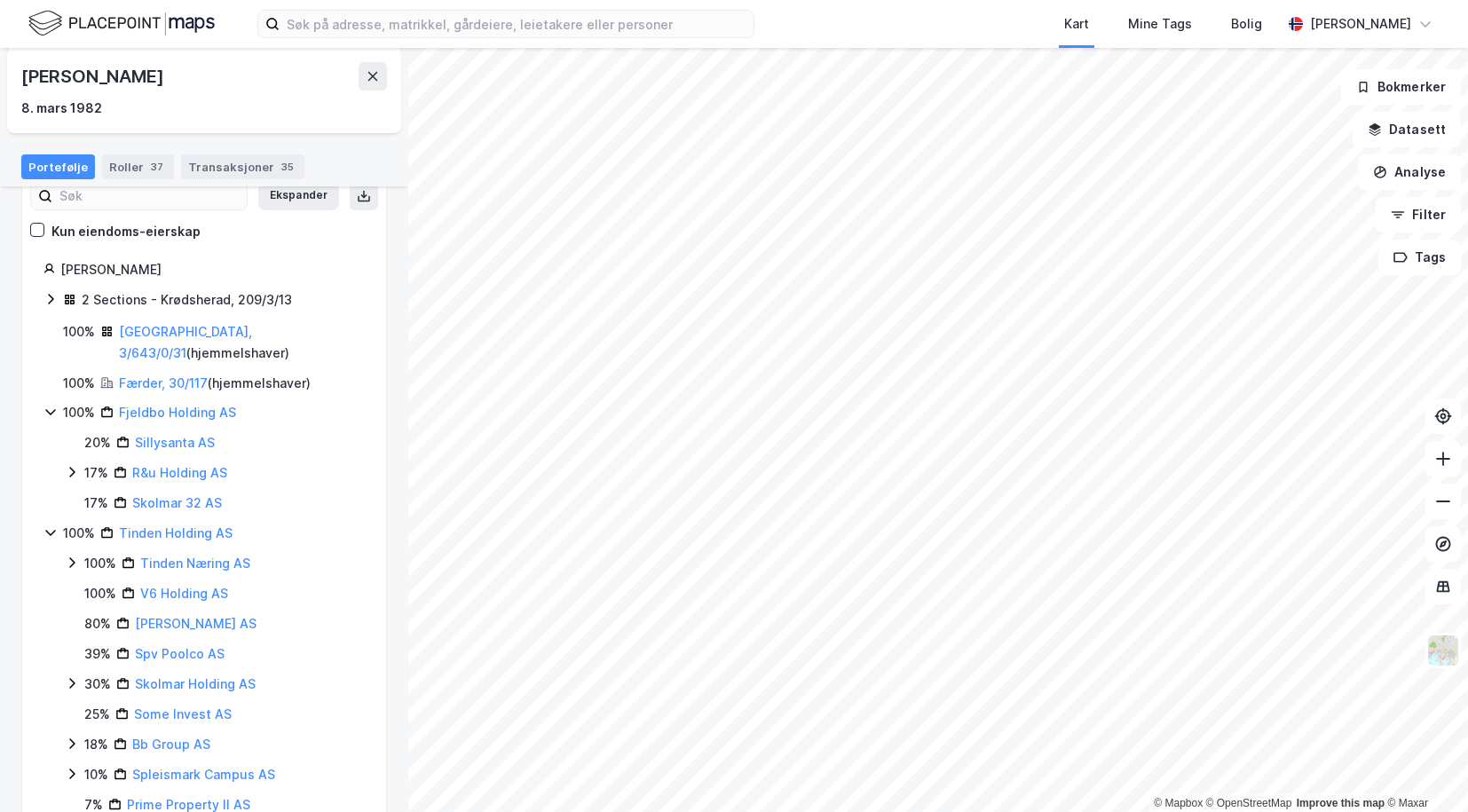
click at [50, 298] on icon at bounding box center [51, 299] width 14 height 14
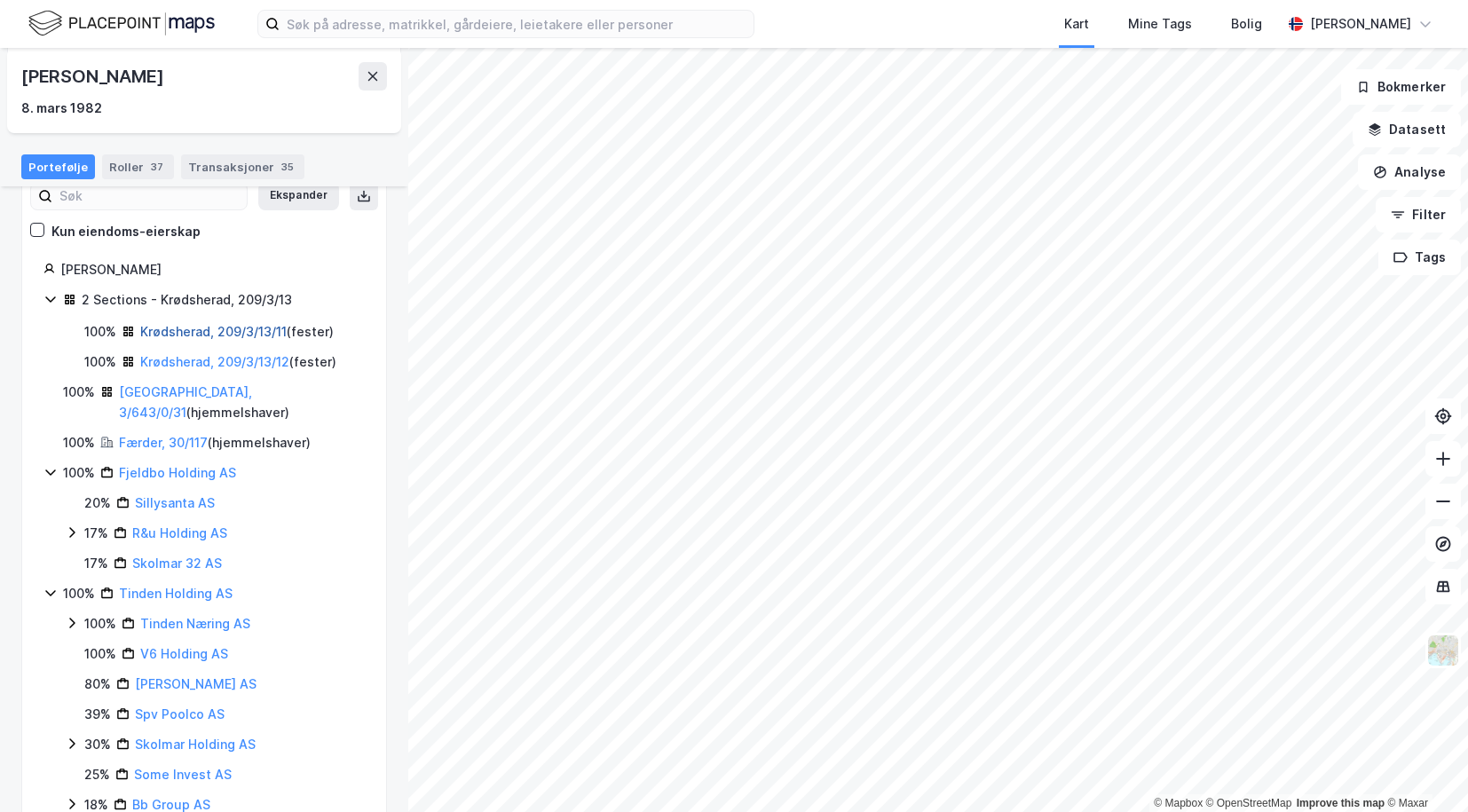
click at [182, 333] on link "Krødsherad, 209/3/13/11" at bounding box center [214, 331] width 147 height 15
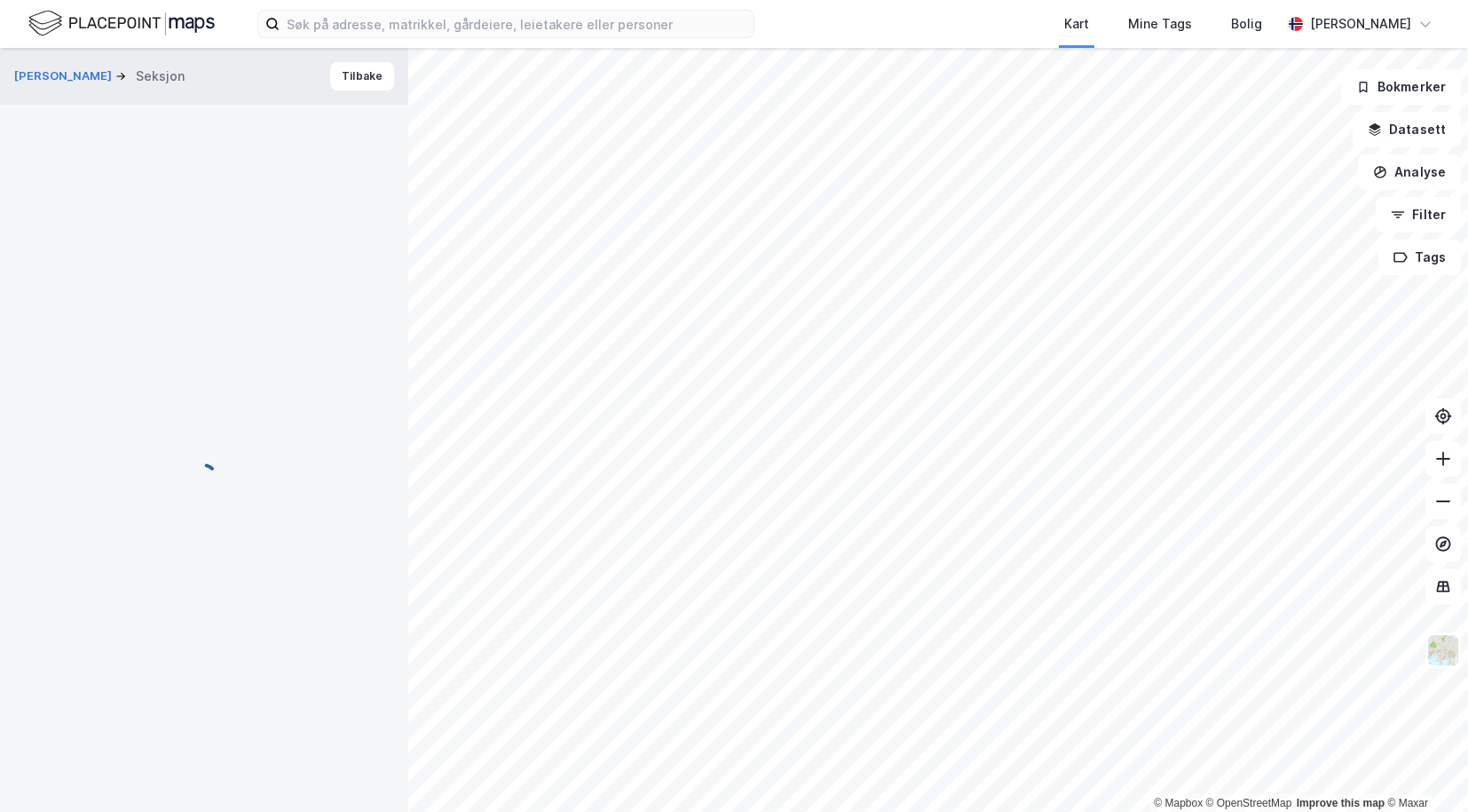
scroll to position [12, 0]
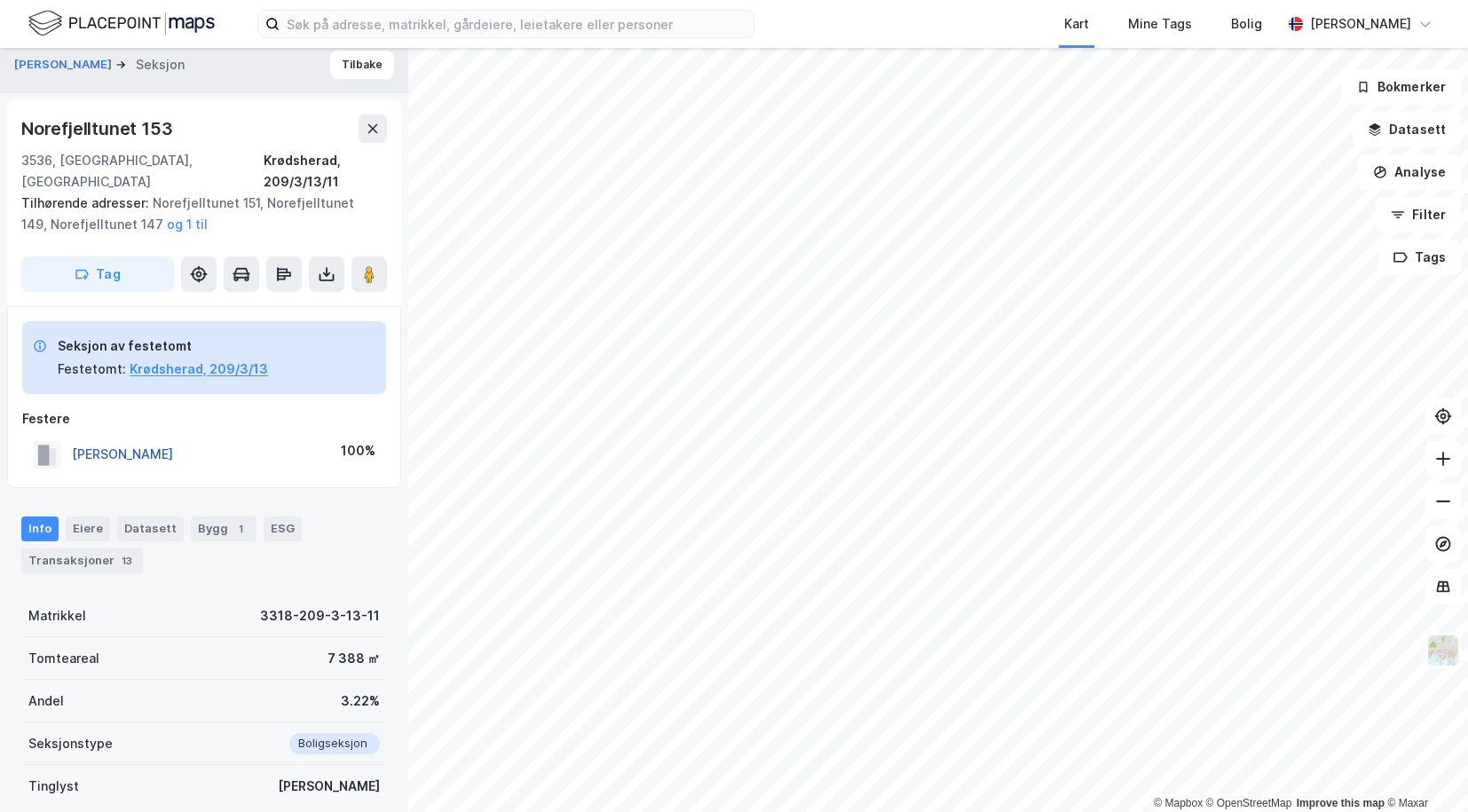
click at [0, 0] on button "NØRSTRUD HENRIK BØRKE" at bounding box center [0, 0] width 0 height 0
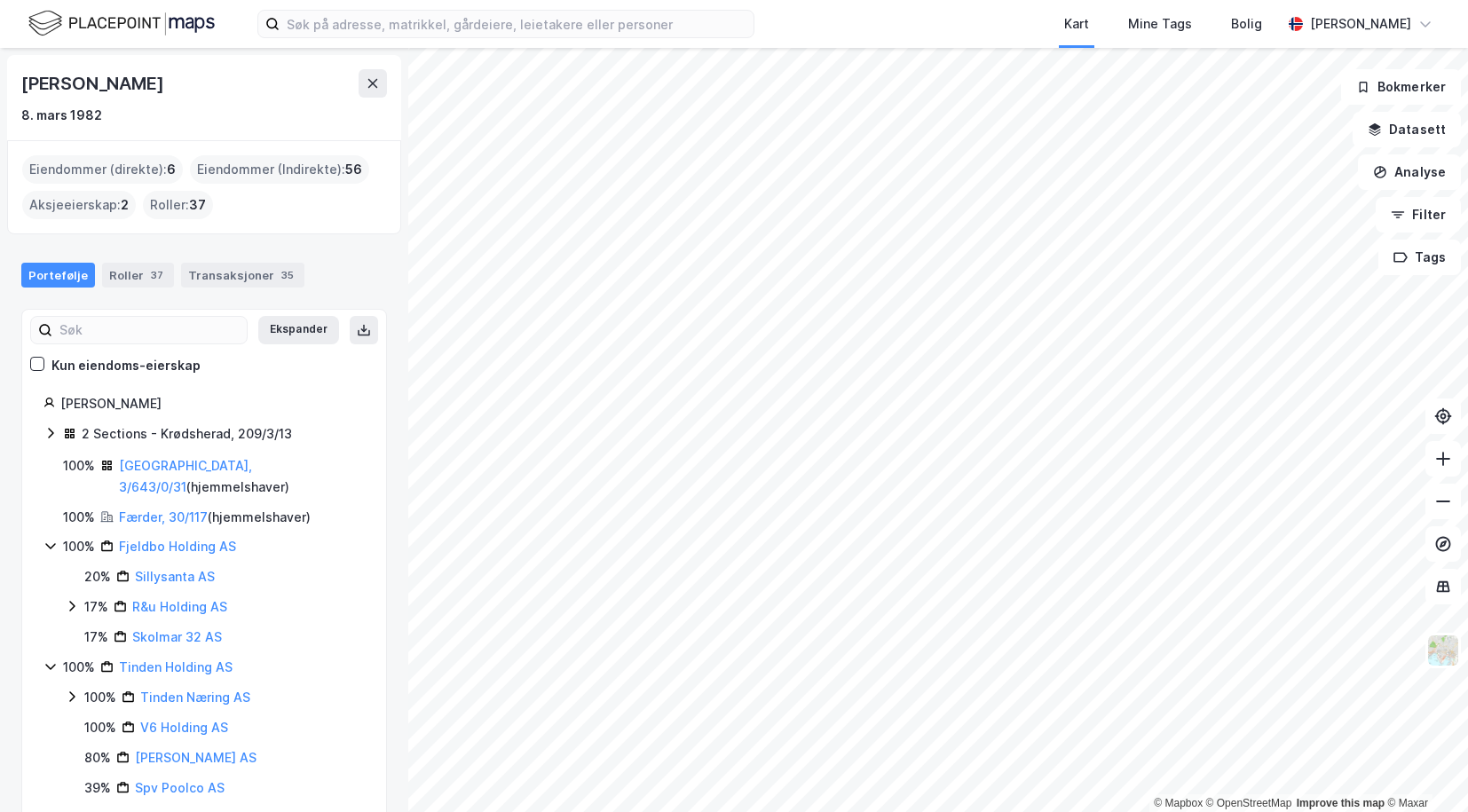
click at [49, 429] on icon at bounding box center [51, 433] width 5 height 11
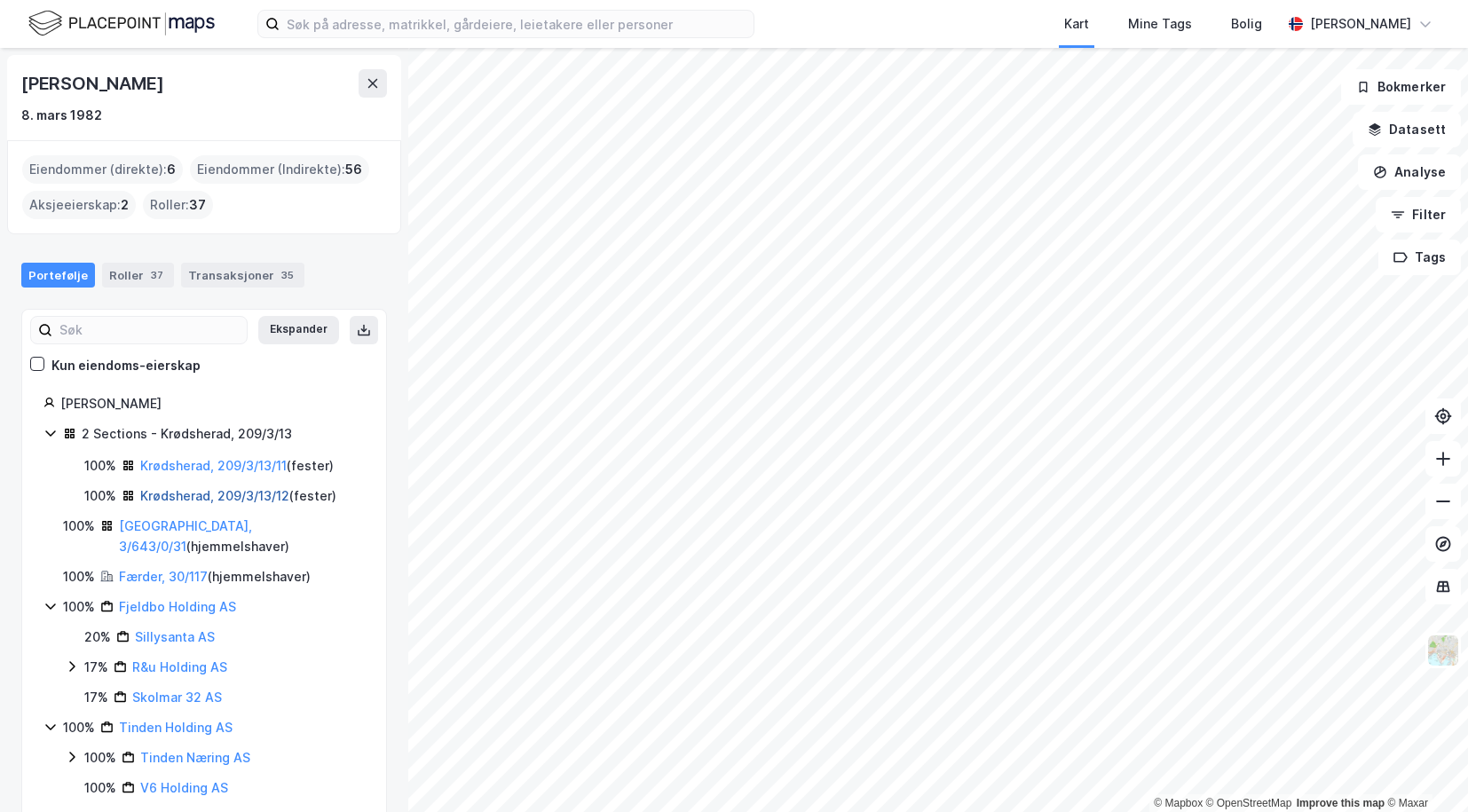
click at [165, 496] on link "Krødsherad, 209/3/13/12" at bounding box center [215, 495] width 149 height 15
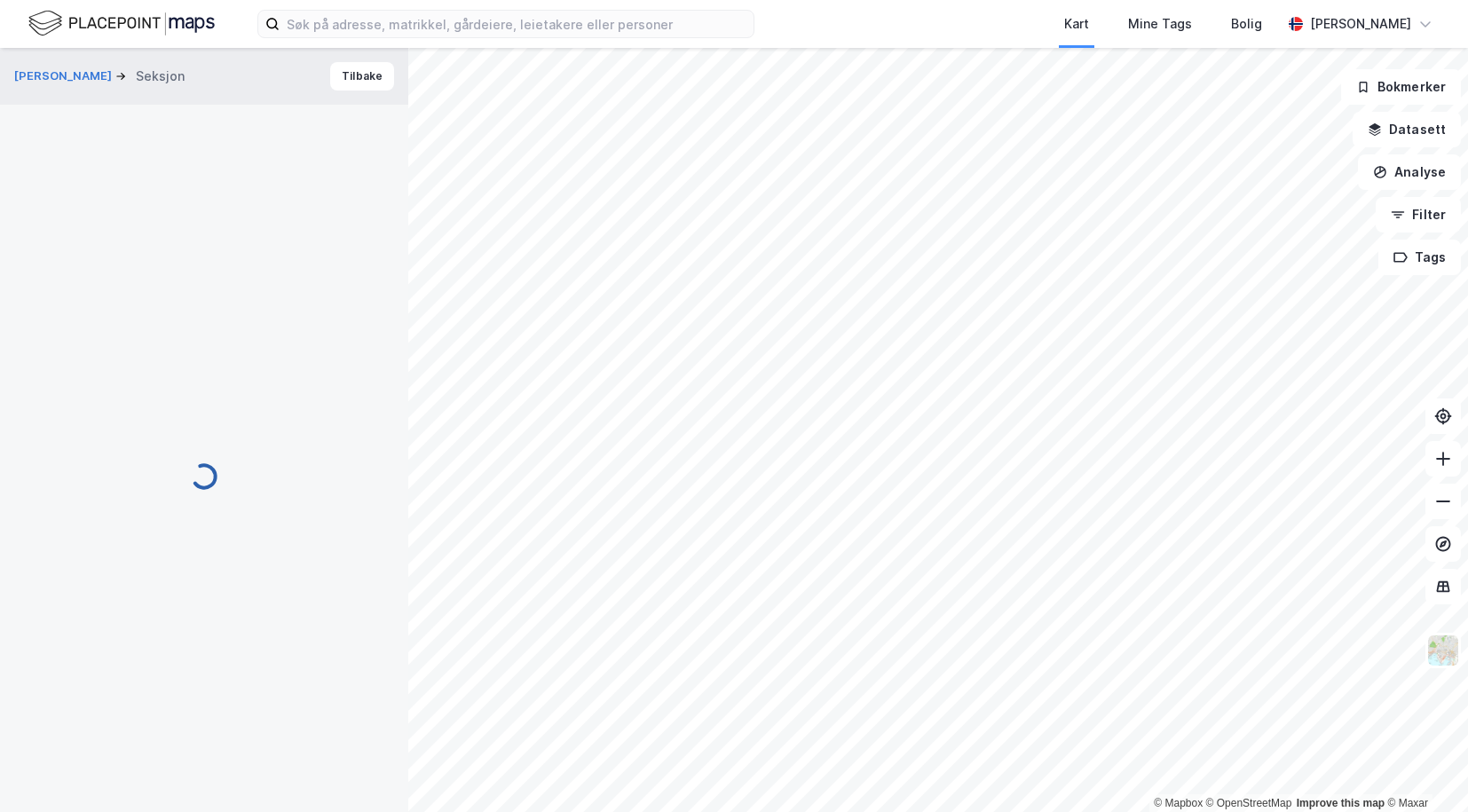
scroll to position [12, 0]
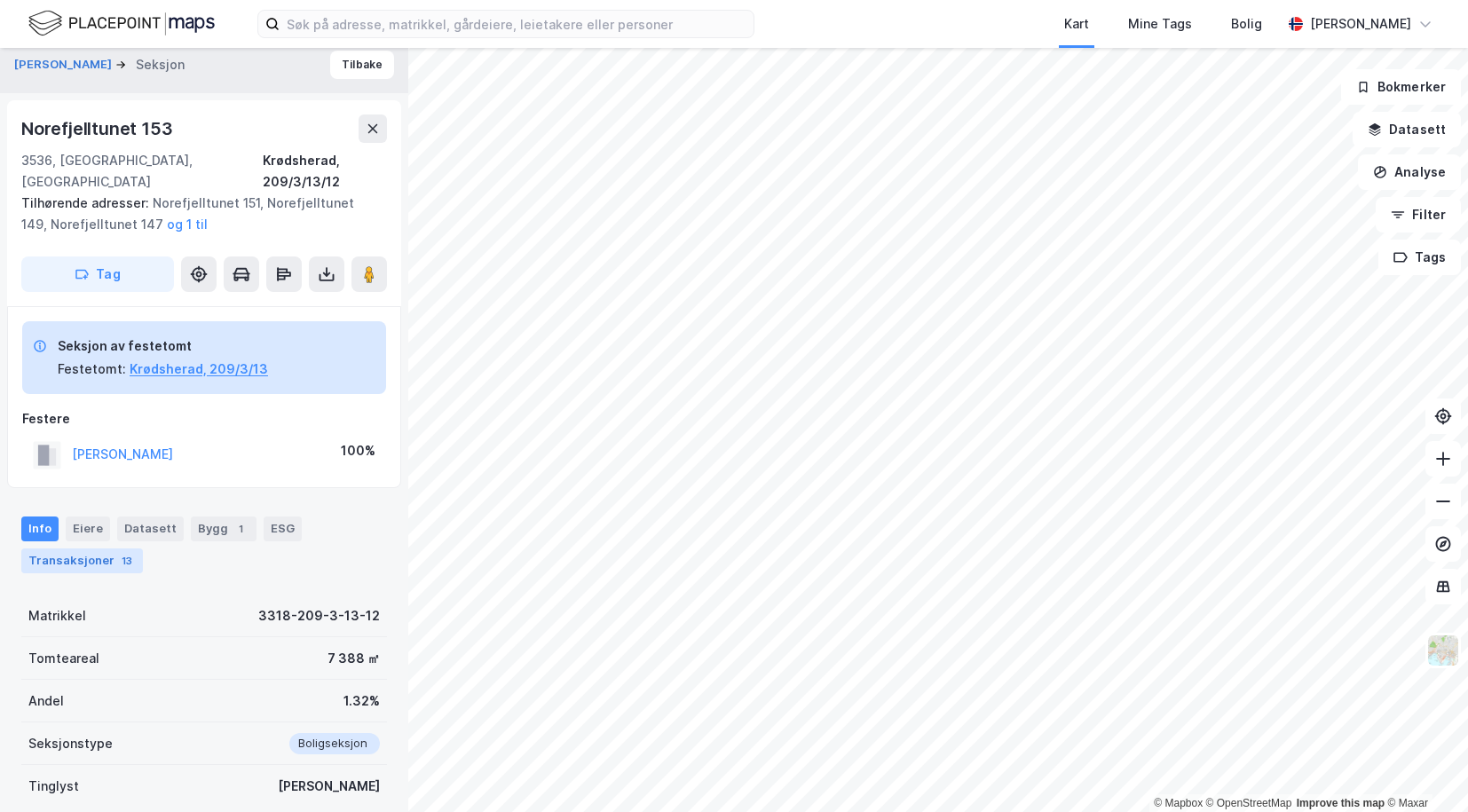
click at [68, 548] on div "Transaksjoner 13" at bounding box center [82, 560] width 122 height 25
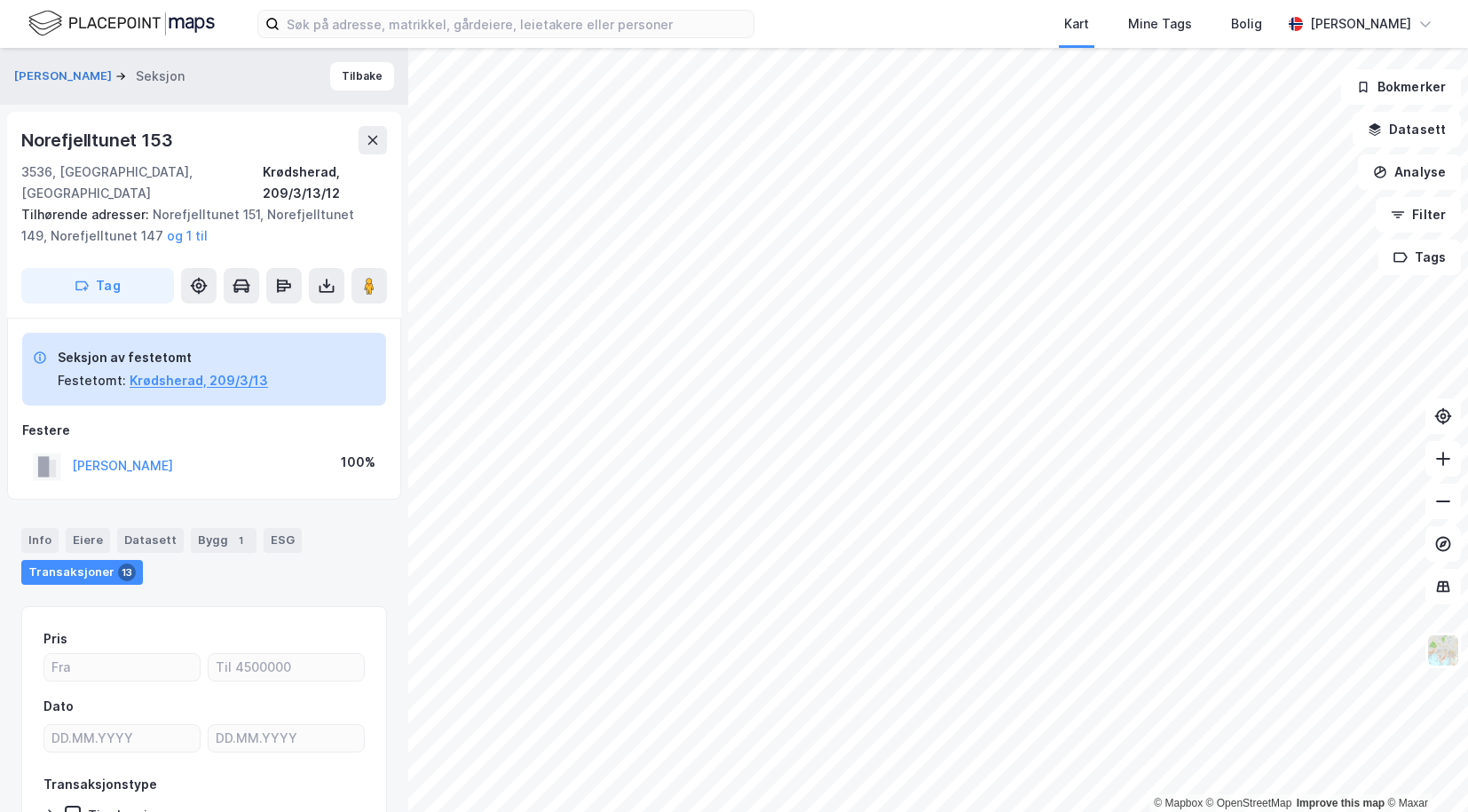
click at [151, 455] on div "NØRSTRUD HENRIK BØRKE" at bounding box center [122, 466] width 101 height 21
click at [0, 0] on button "NØRSTRUD HENRIK BØRKE" at bounding box center [0, 0] width 0 height 0
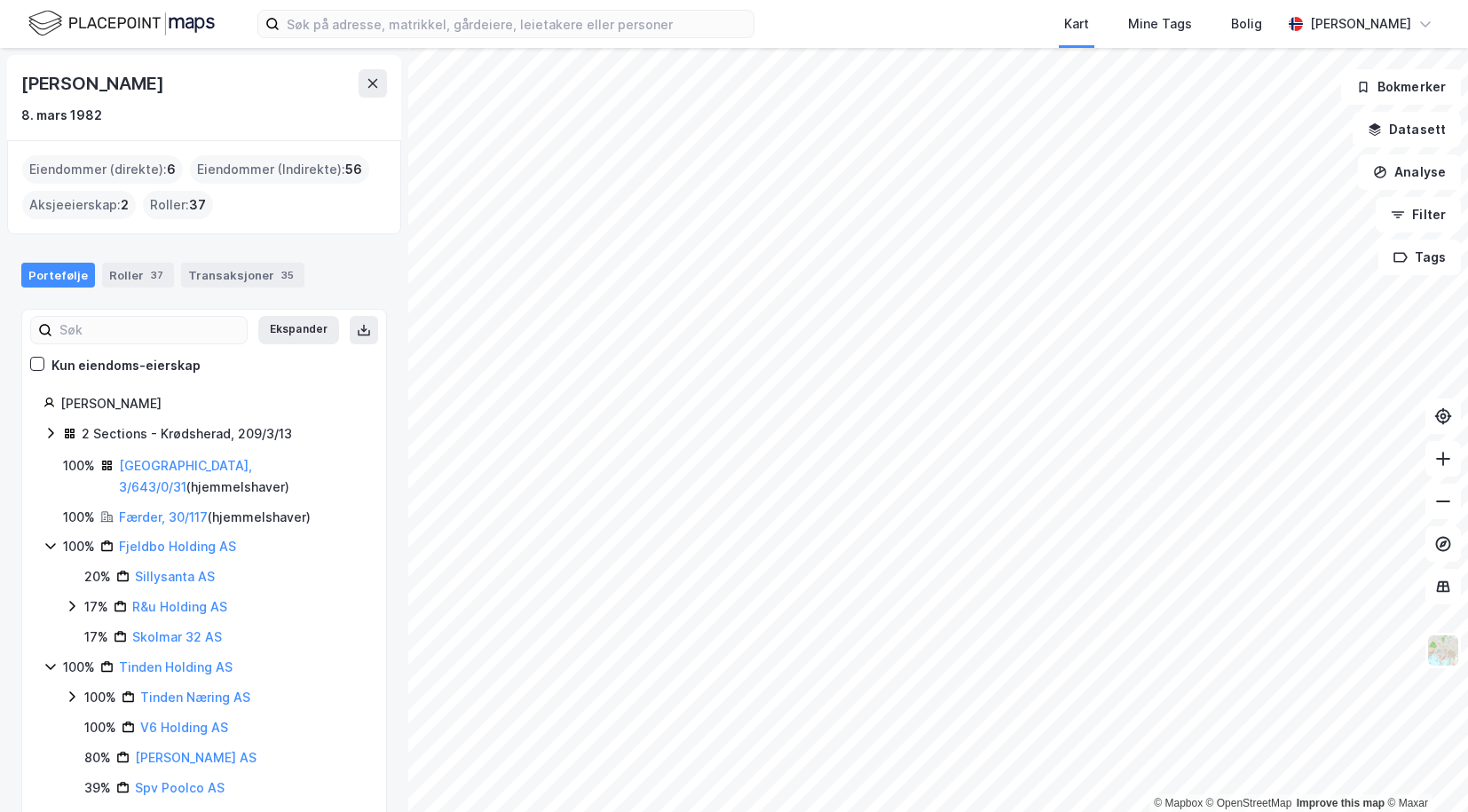
drag, startPoint x: 230, startPoint y: 78, endPoint x: 26, endPoint y: 93, distance: 204.6
click at [26, 93] on div "Henrik Børke Nørstrud" at bounding box center [204, 83] width 365 height 29
copy div "Henrik Børke Nørstrud"
click at [47, 432] on icon at bounding box center [51, 433] width 14 height 14
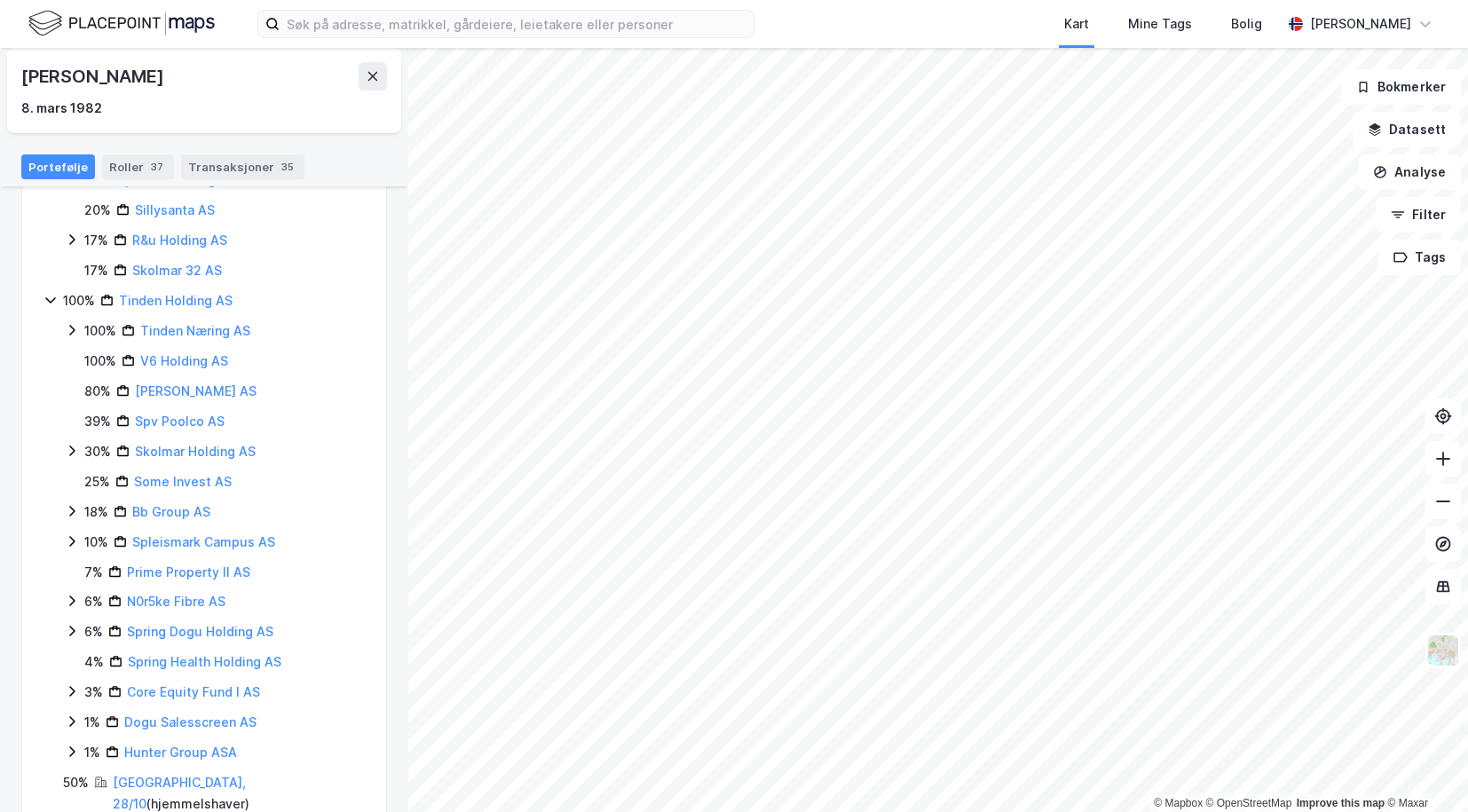
scroll to position [460, 0]
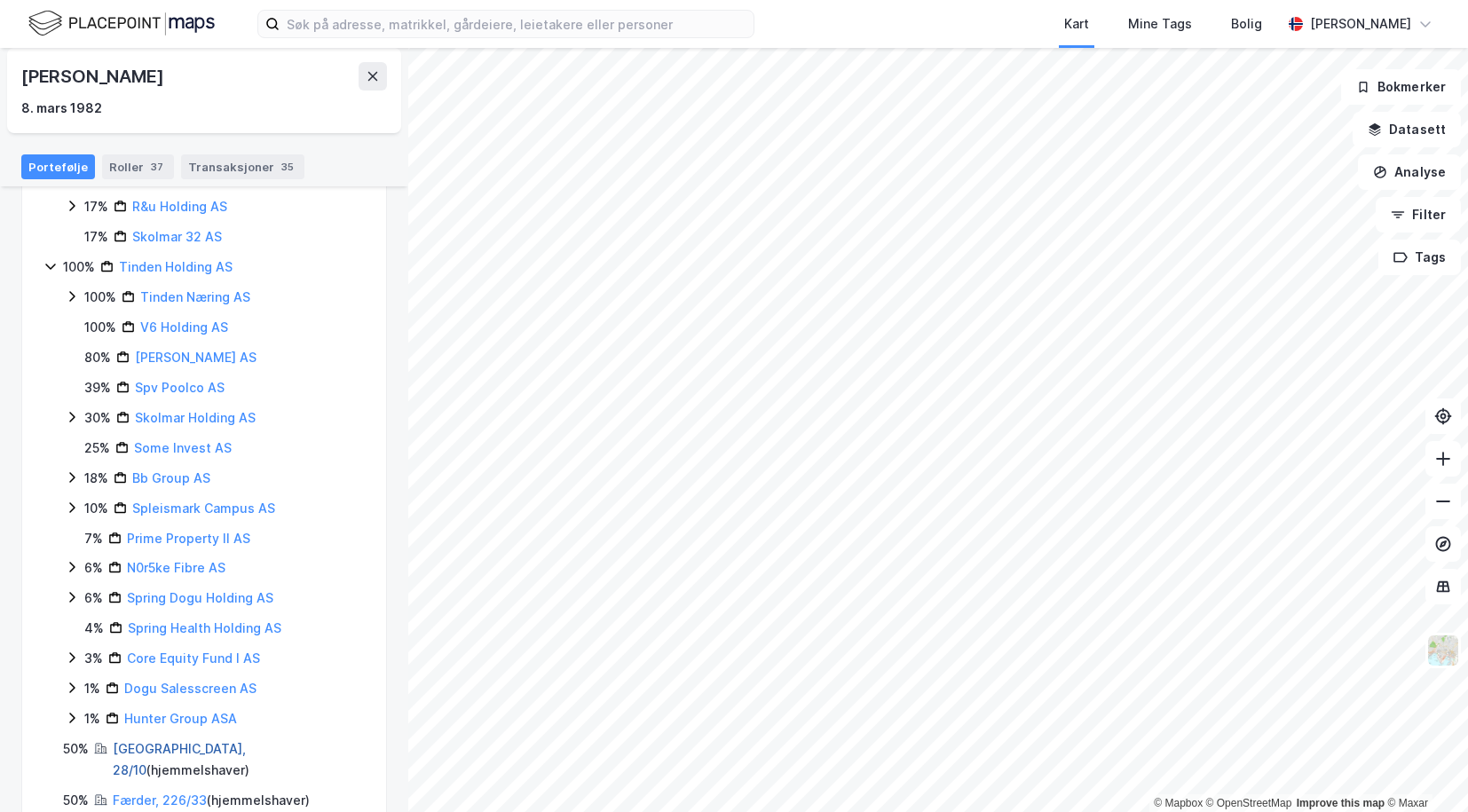
click at [127, 740] on link "Oslo, 28/10" at bounding box center [179, 758] width 133 height 37
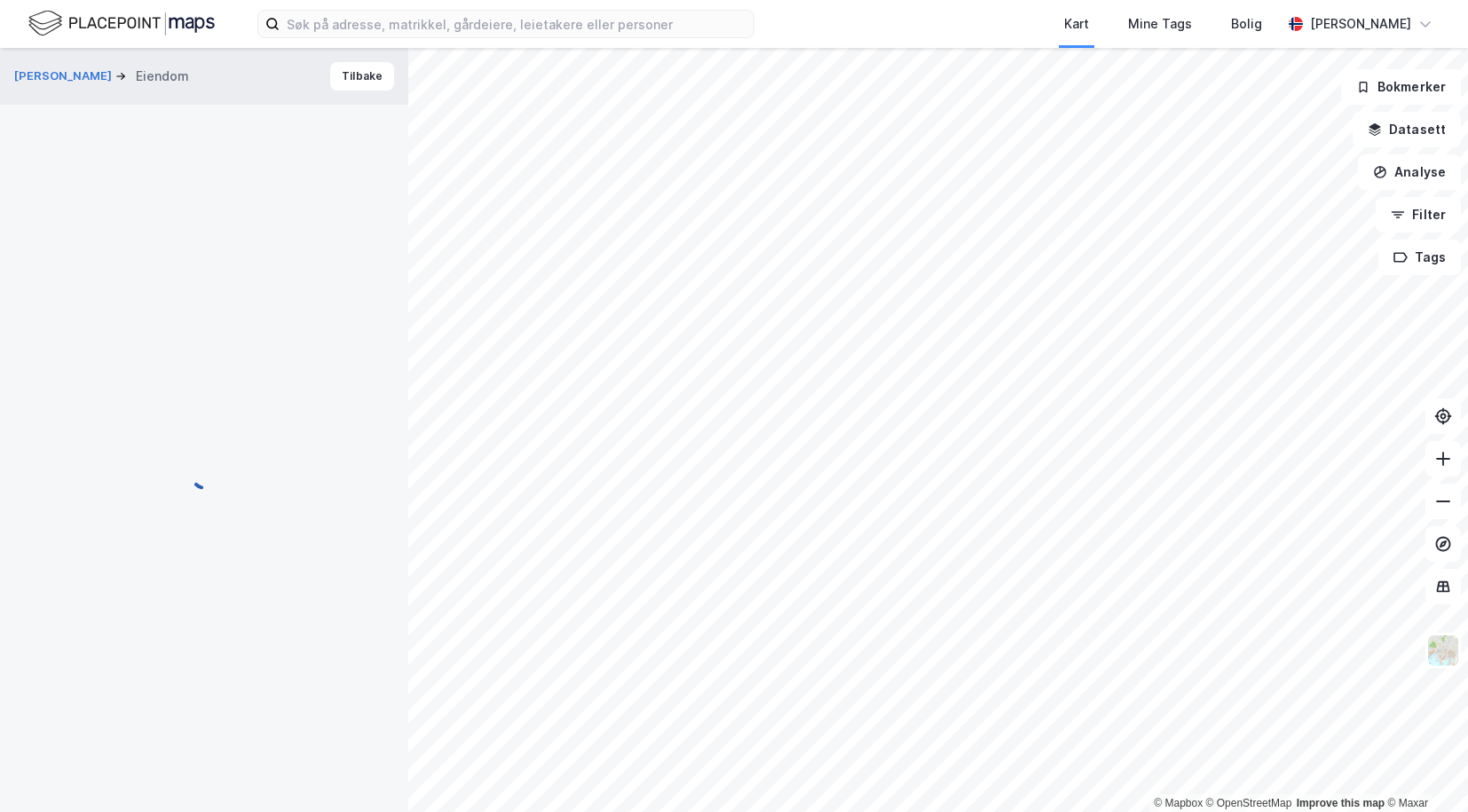
scroll to position [228, 0]
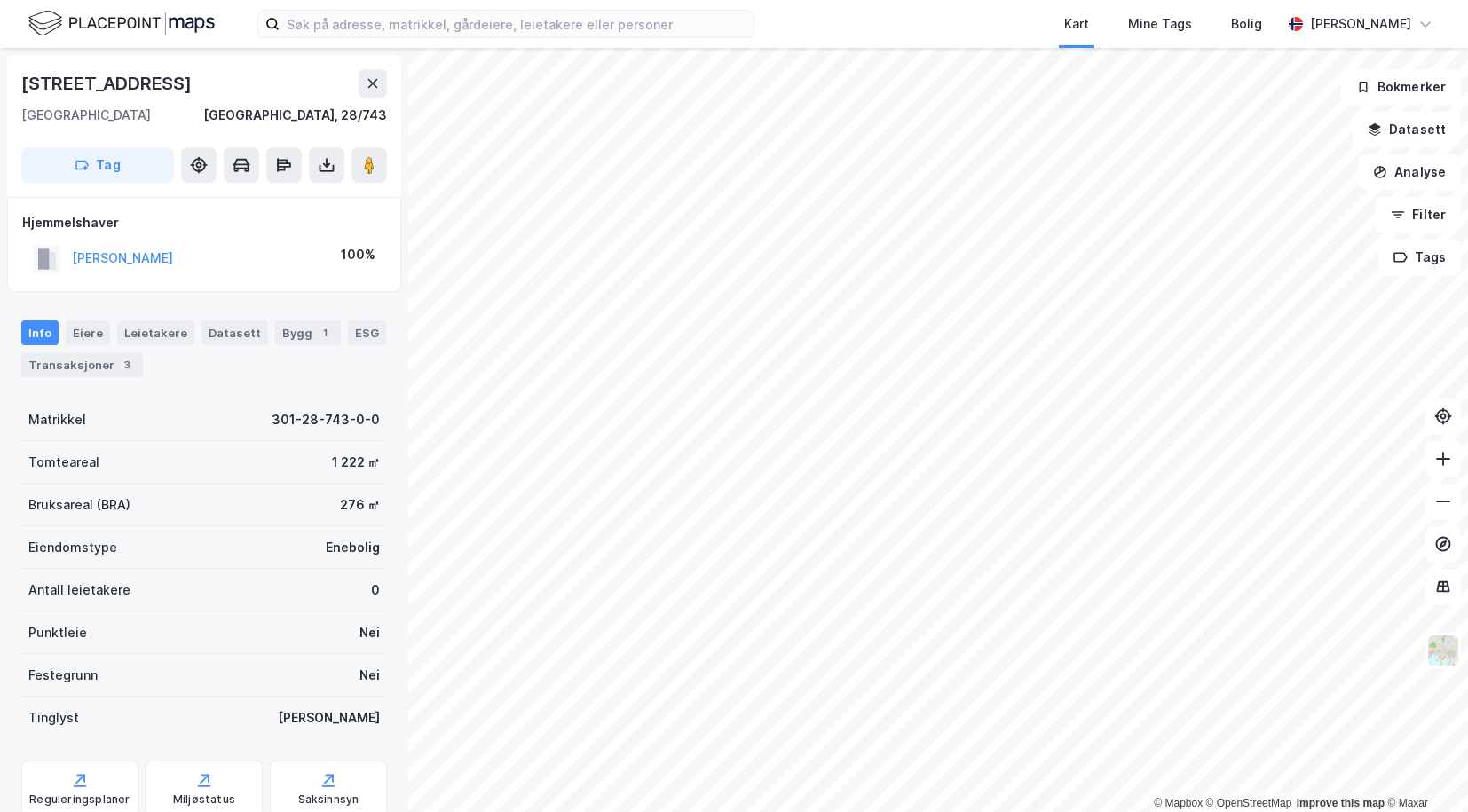
scroll to position [1, 0]
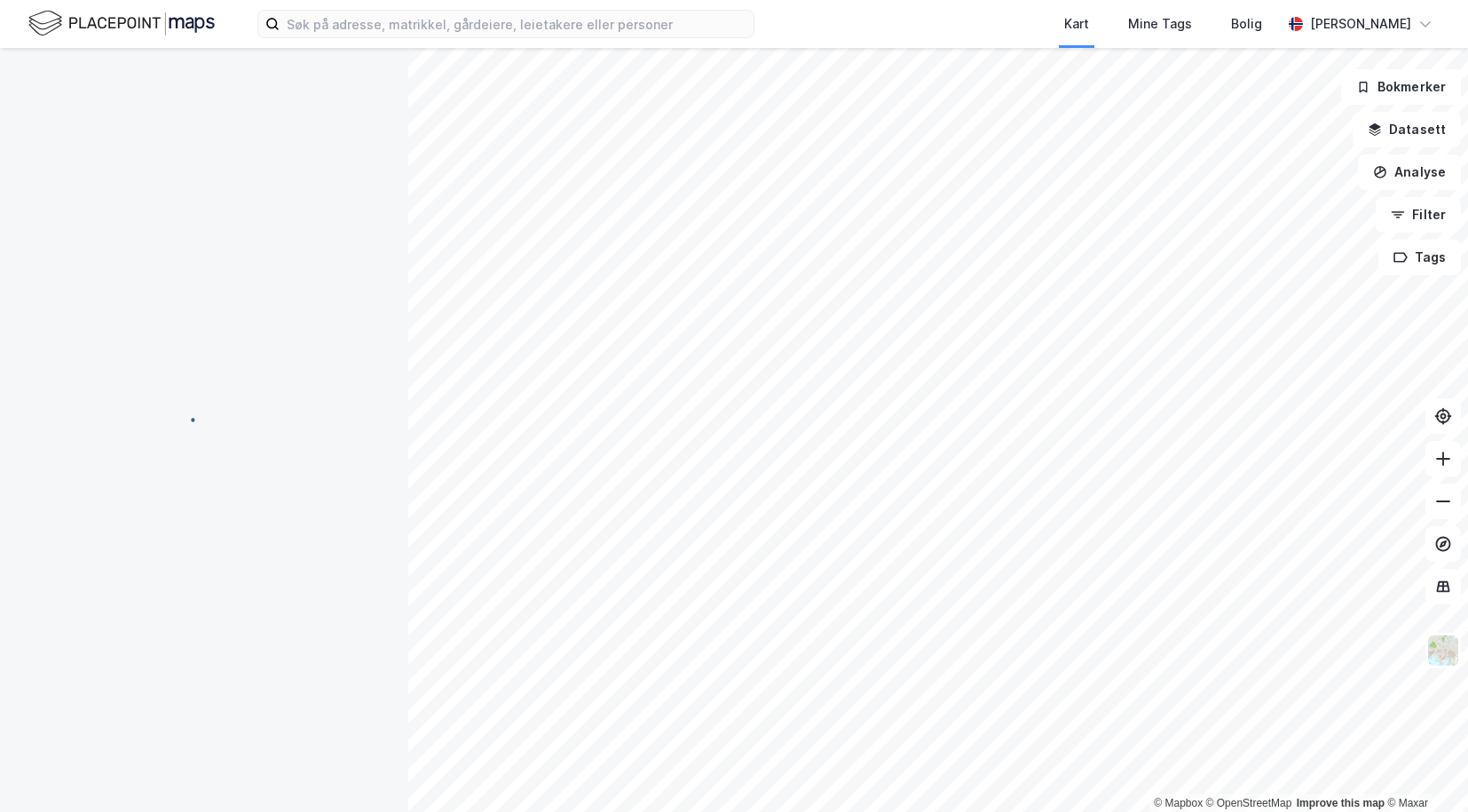
scroll to position [1, 0]
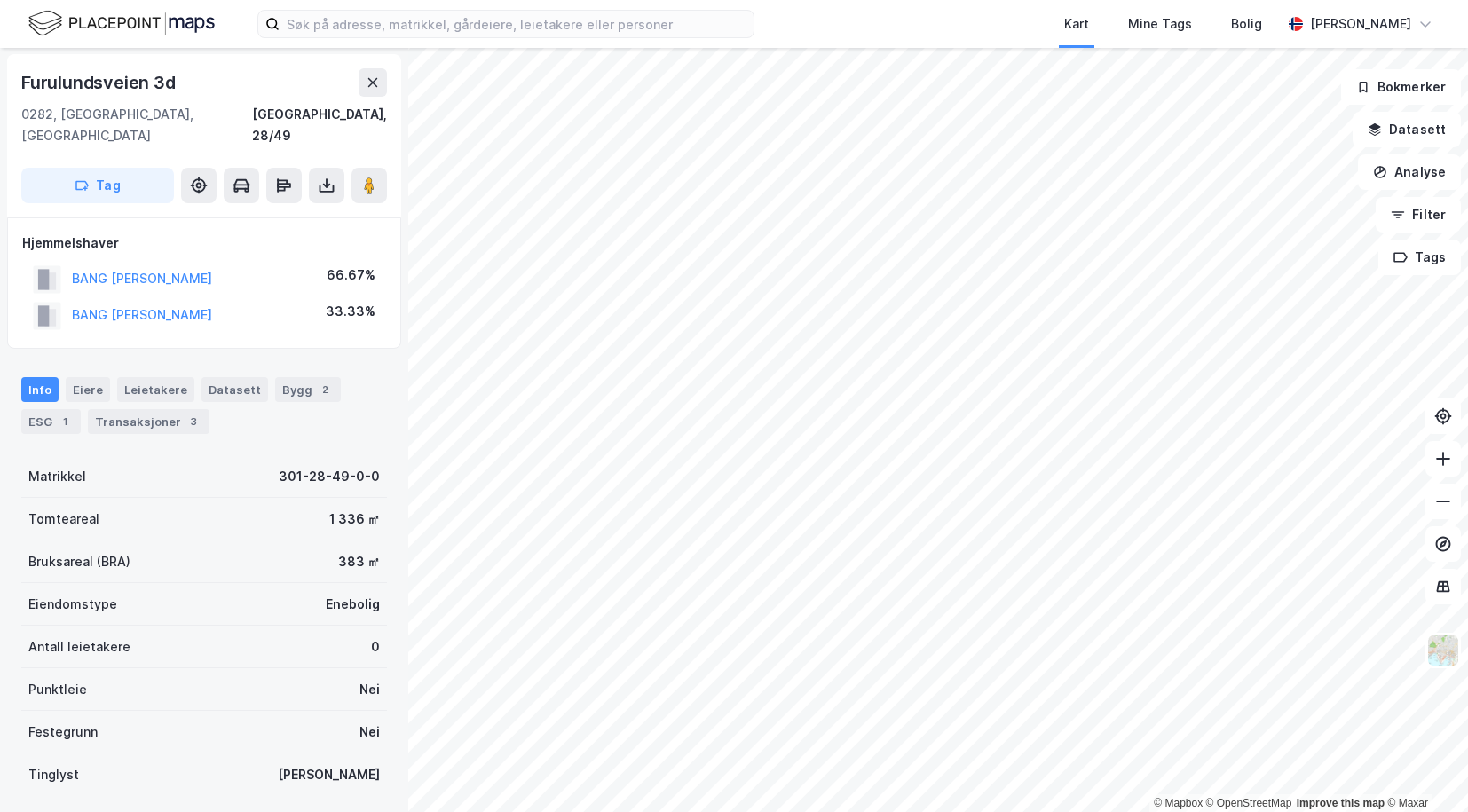
scroll to position [1, 0]
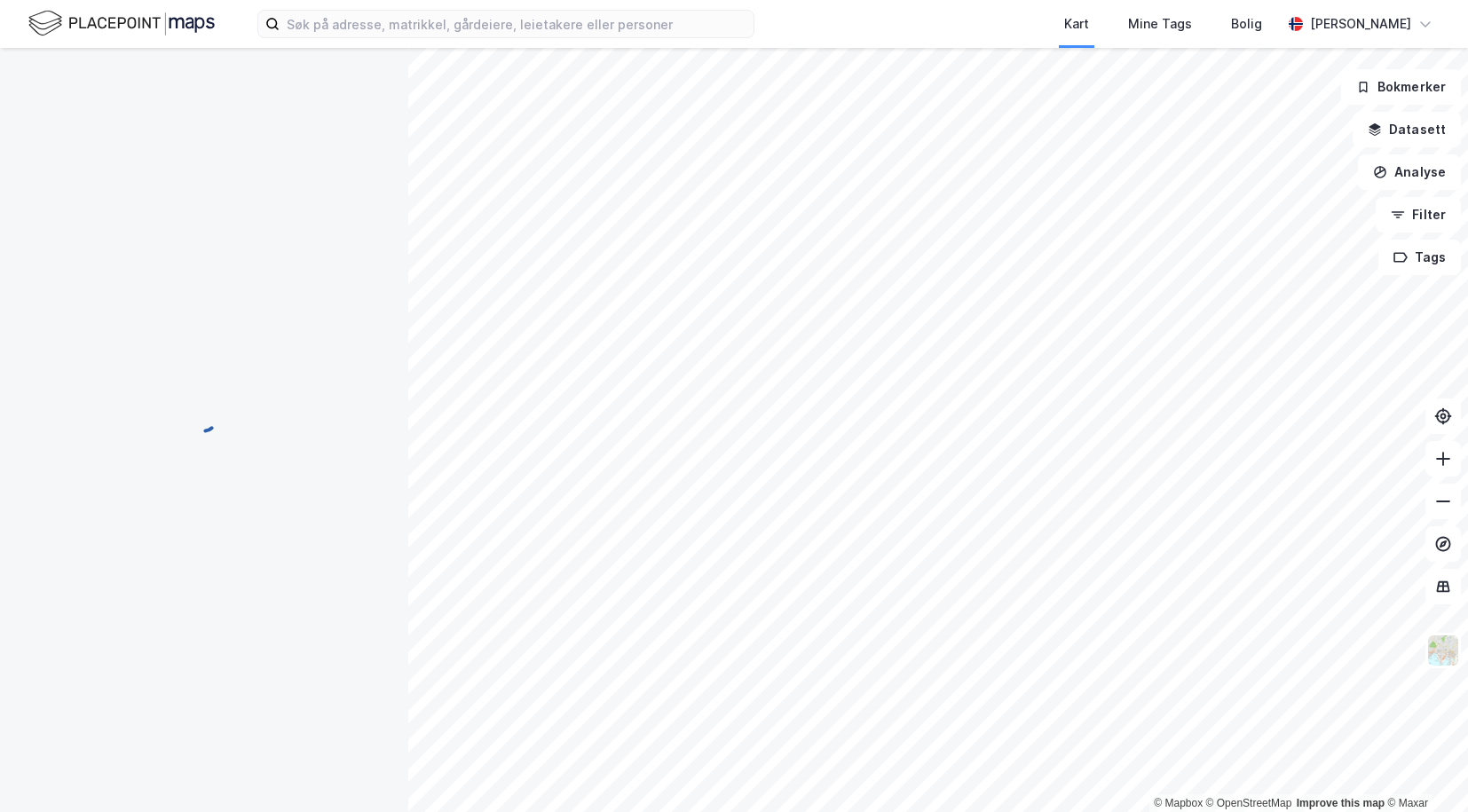
scroll to position [1, 0]
